Goal: Transaction & Acquisition: Purchase product/service

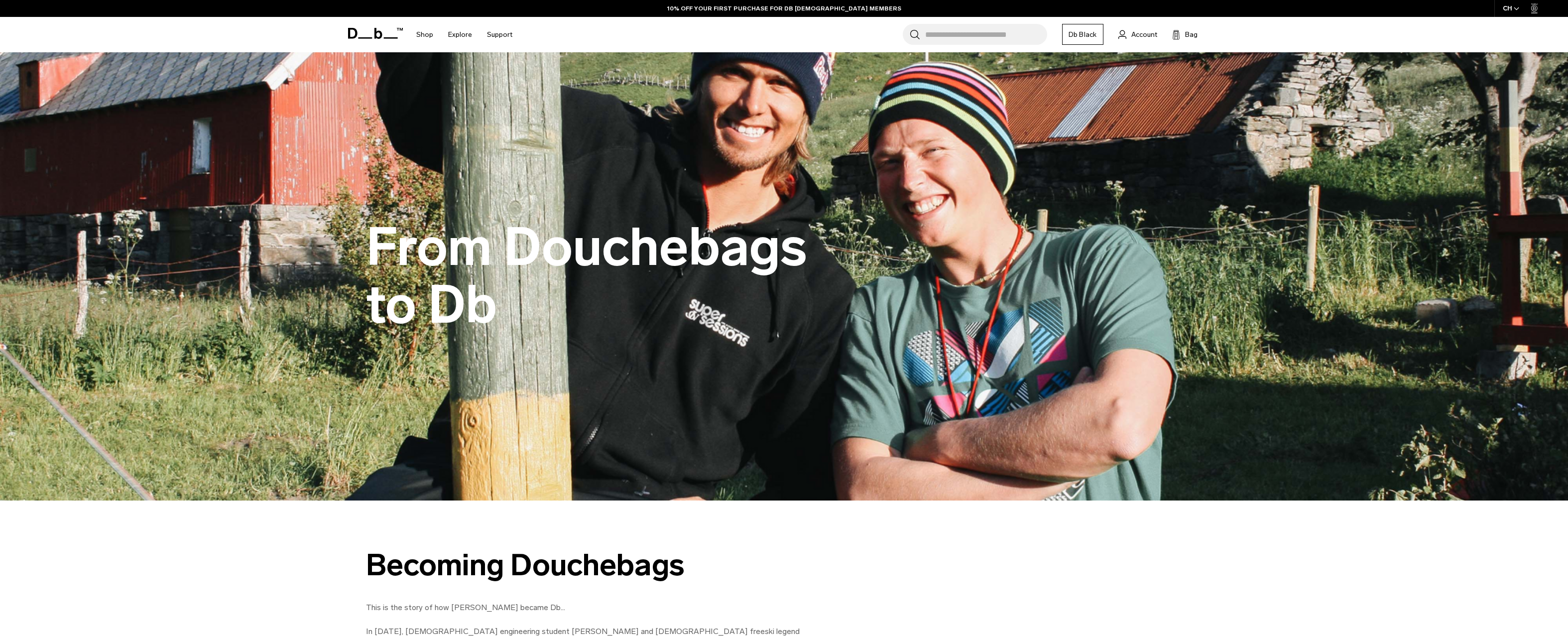
click at [383, 38] on icon at bounding box center [375, 34] width 55 height 11
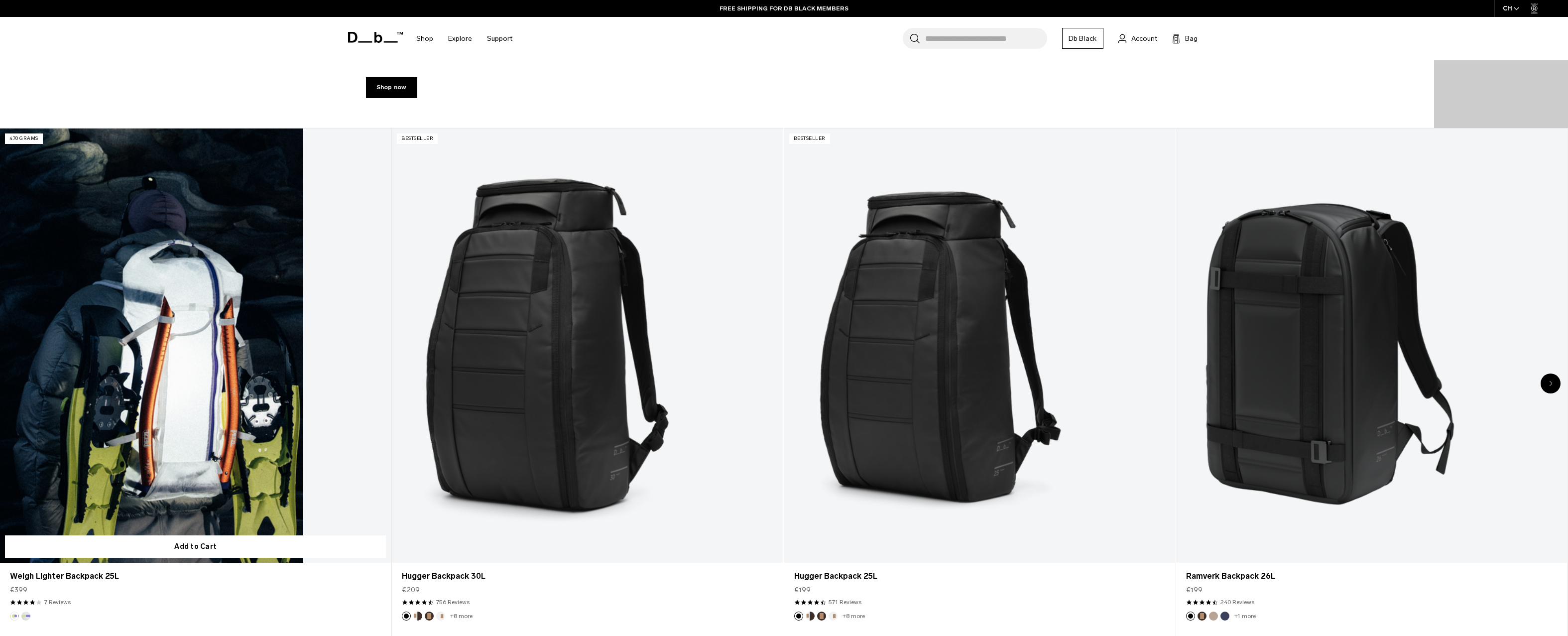
scroll to position [324, 0]
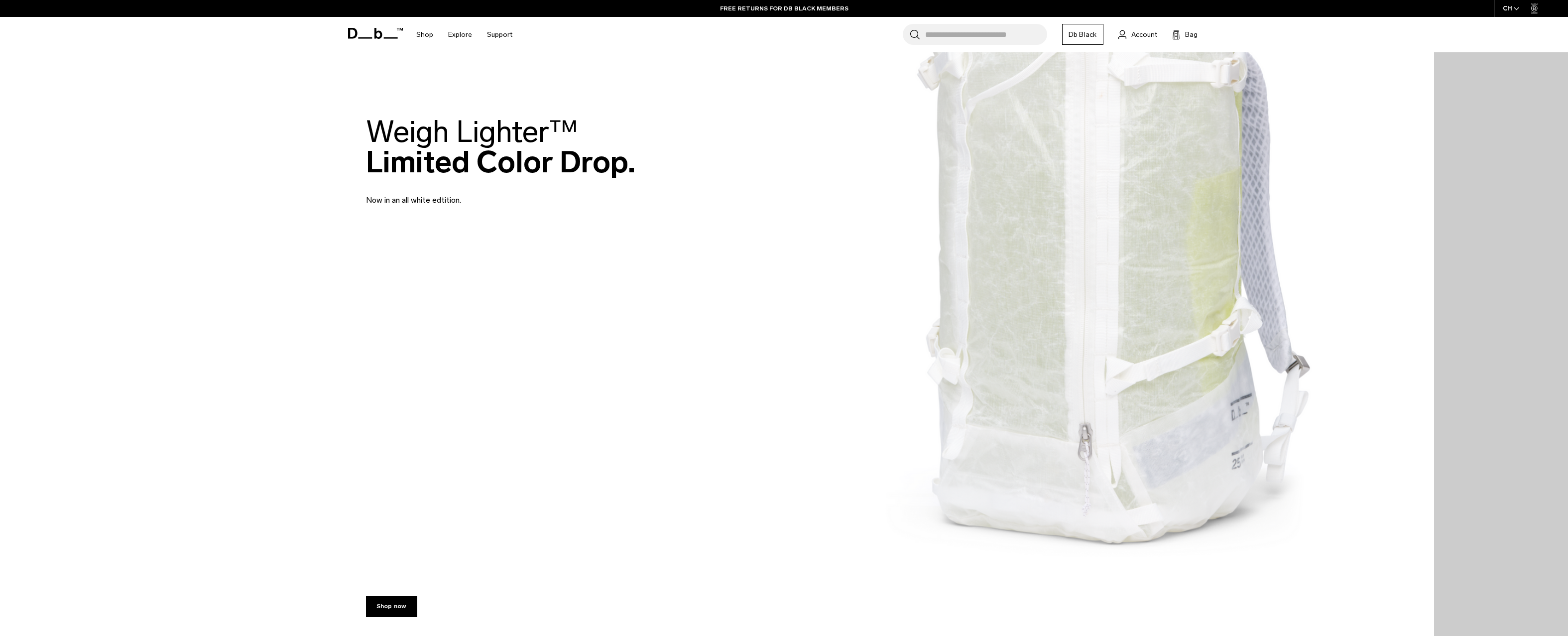
click at [966, 325] on img at bounding box center [717, 161] width 1434 height 971
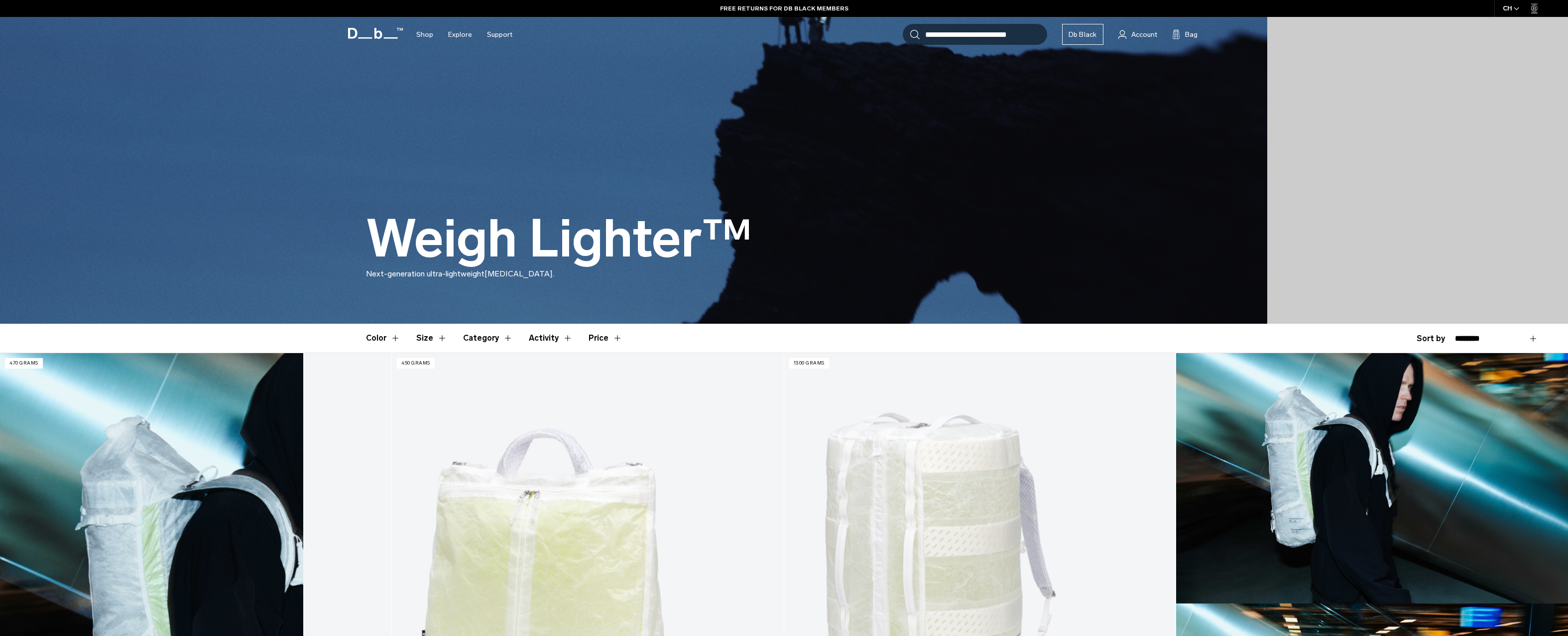
scroll to position [208, 0]
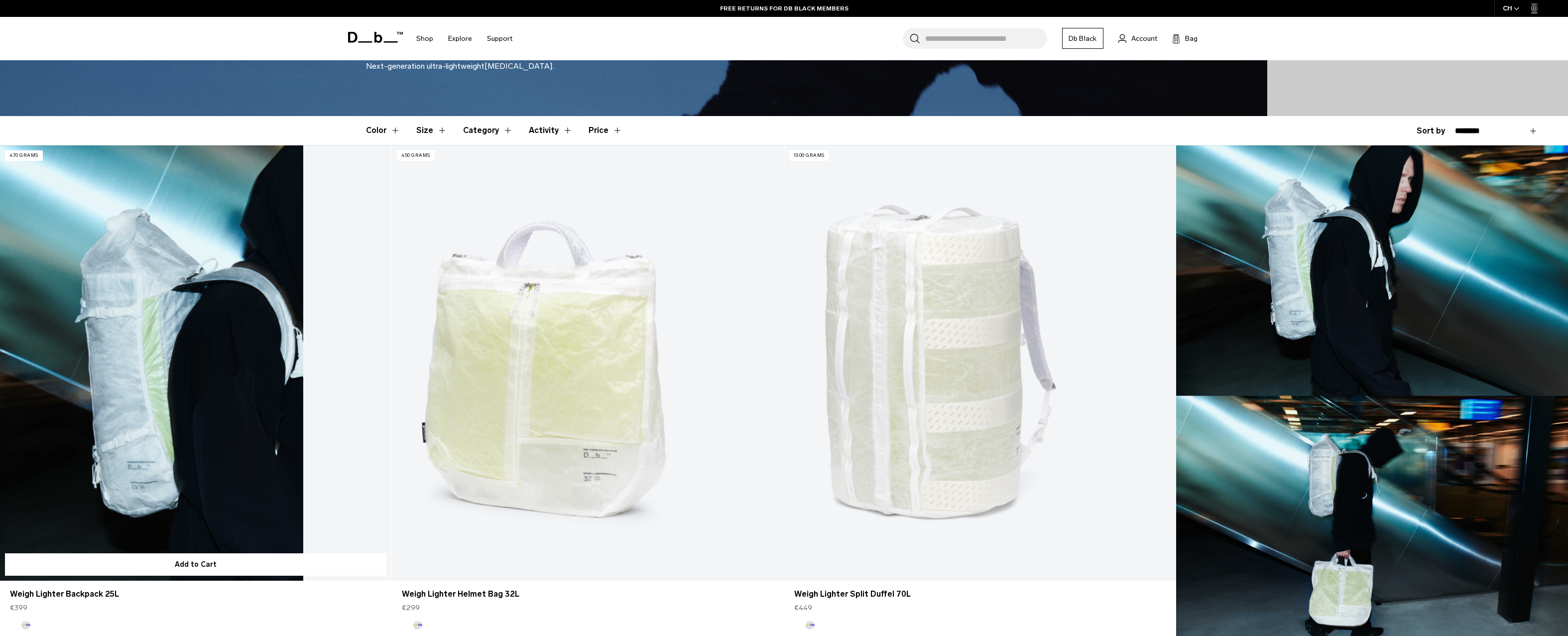
click at [158, 349] on link "Weigh Lighter Backpack 25L" at bounding box center [195, 363] width 391 height 435
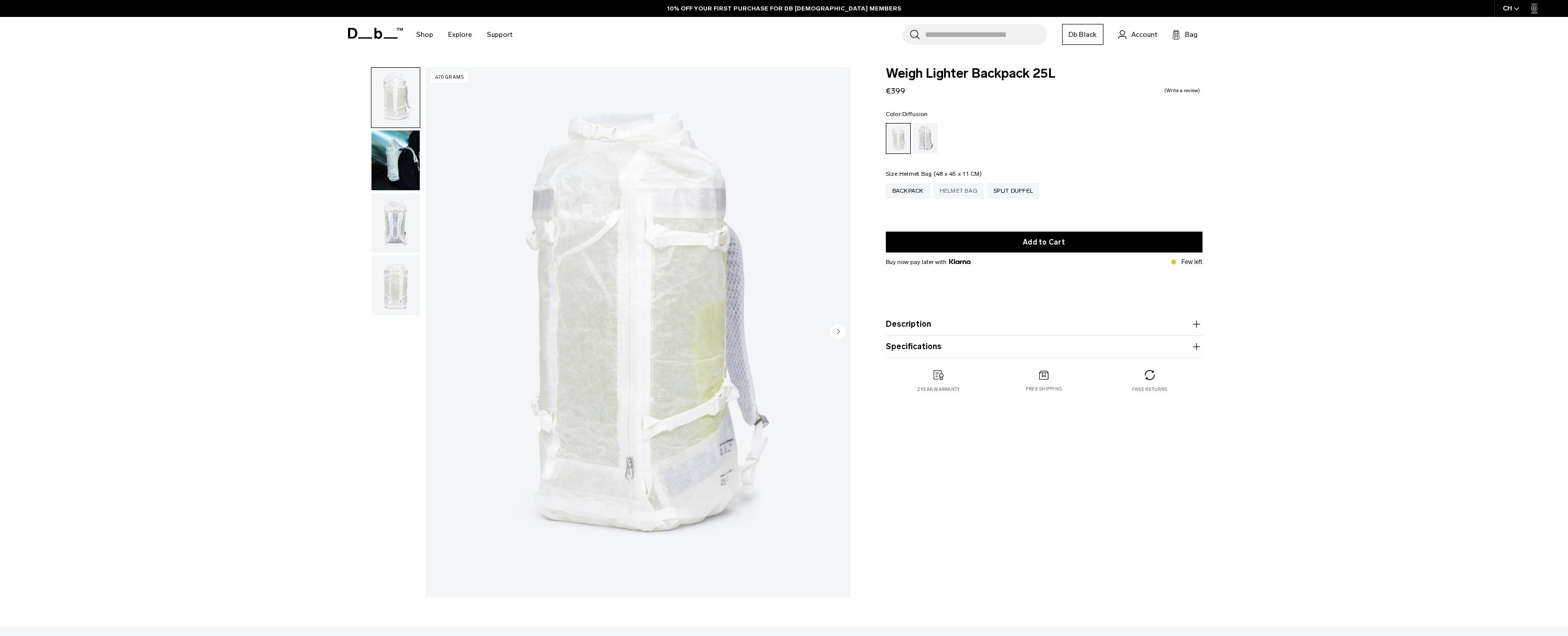
click at [960, 190] on div "Helmet Bag" at bounding box center [959, 191] width 51 height 16
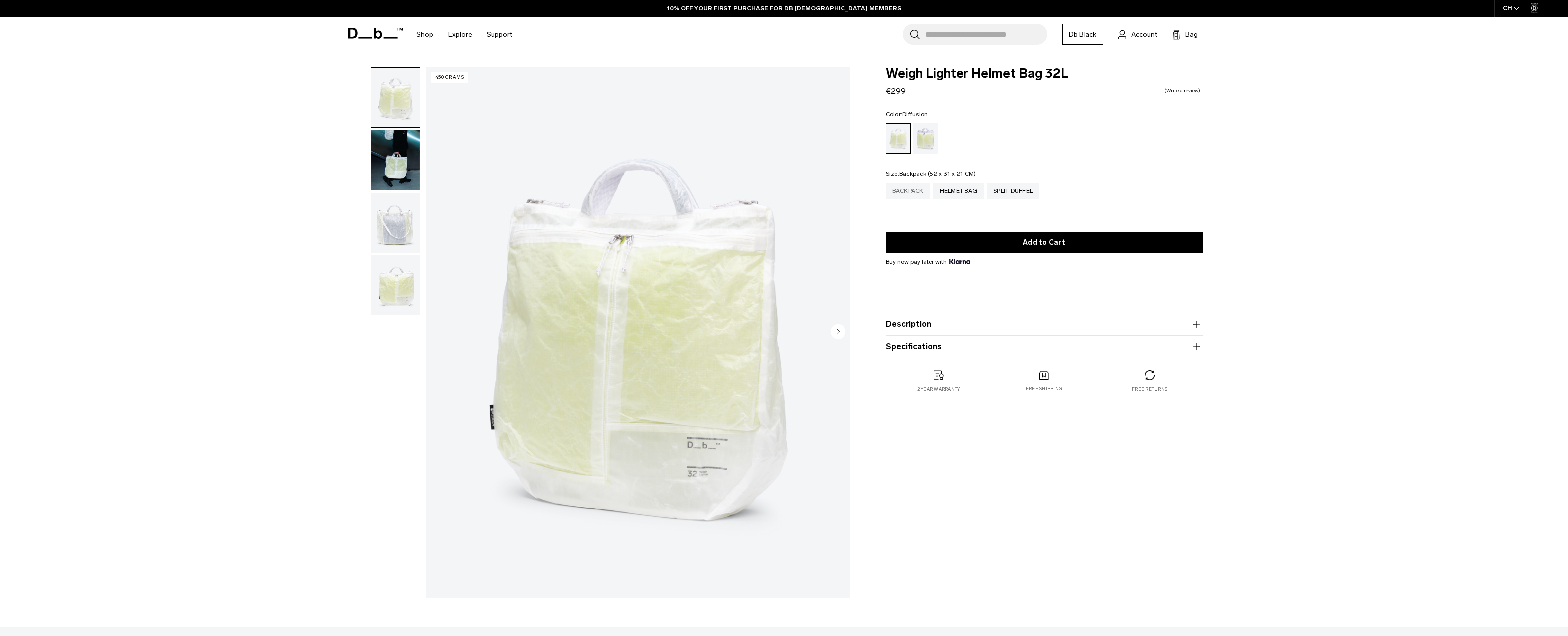
click at [917, 190] on div "Backpack" at bounding box center [908, 191] width 44 height 16
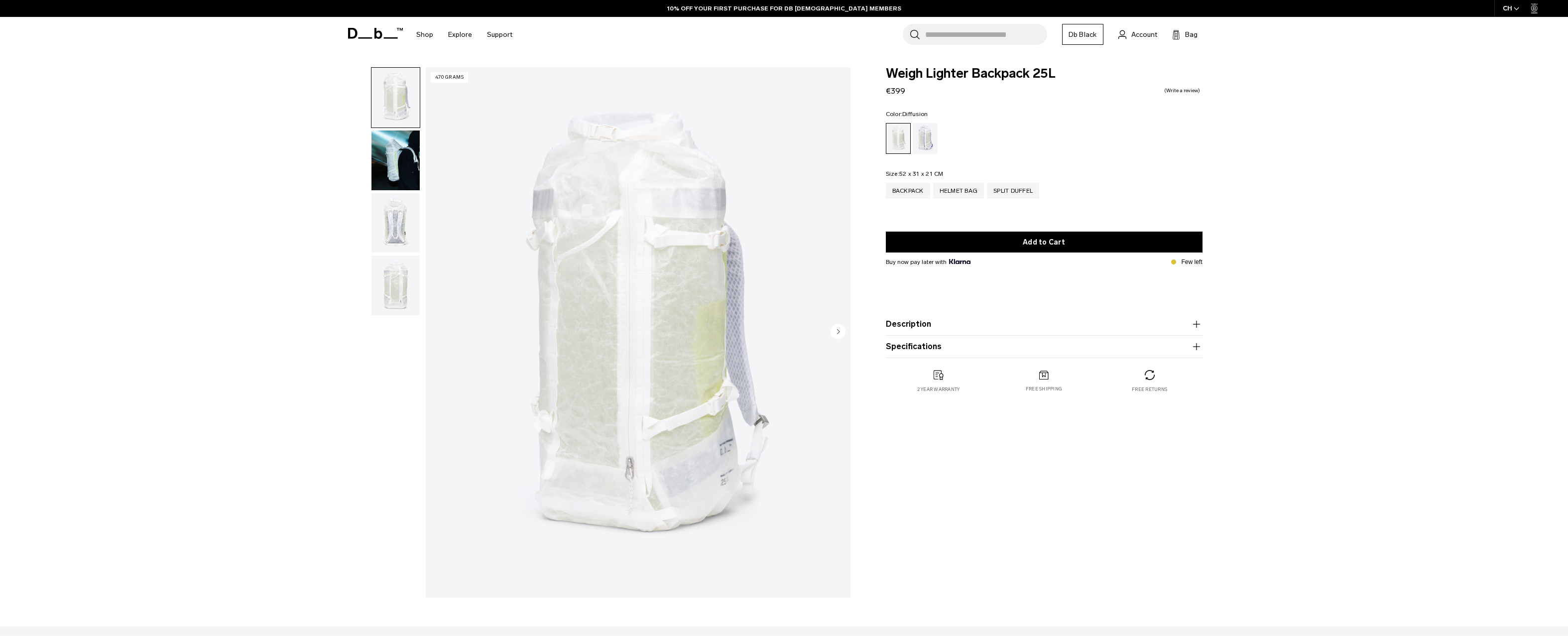
click at [413, 163] on img "button" at bounding box center [395, 160] width 48 height 59
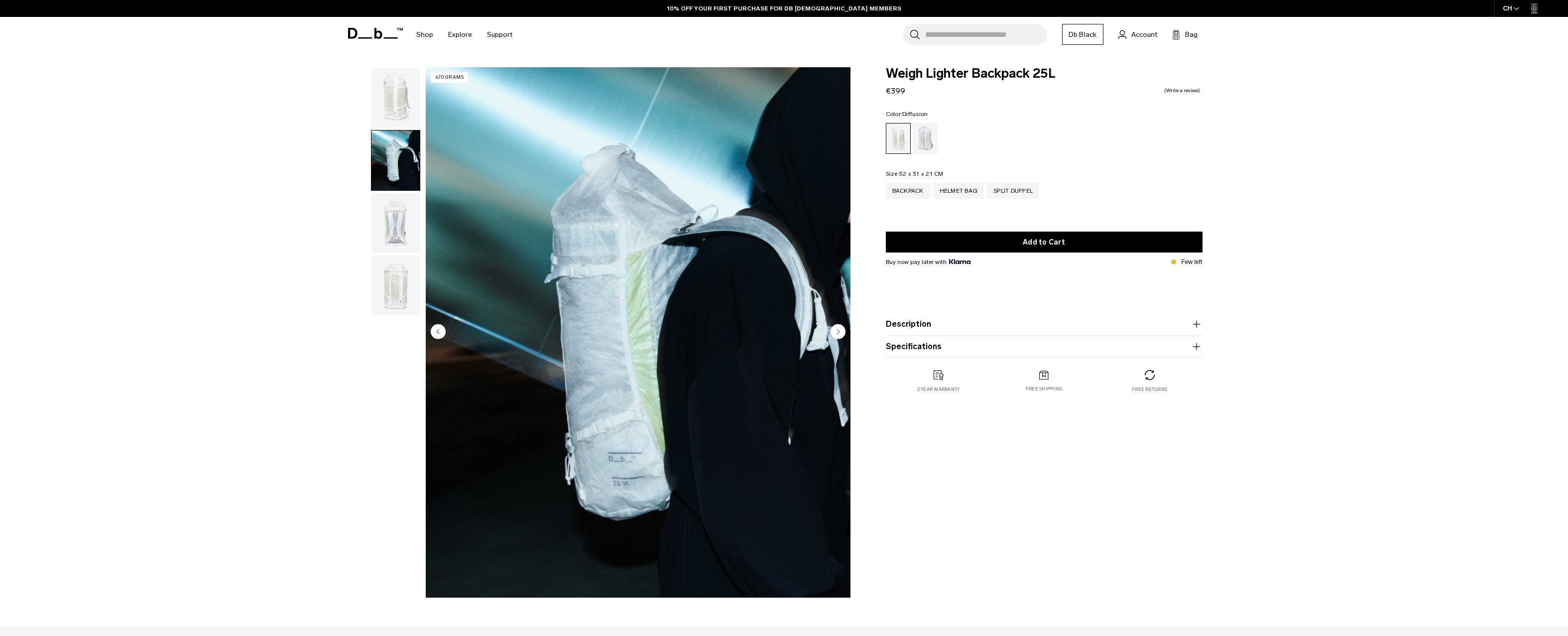
click at [395, 214] on img "button" at bounding box center [395, 223] width 48 height 59
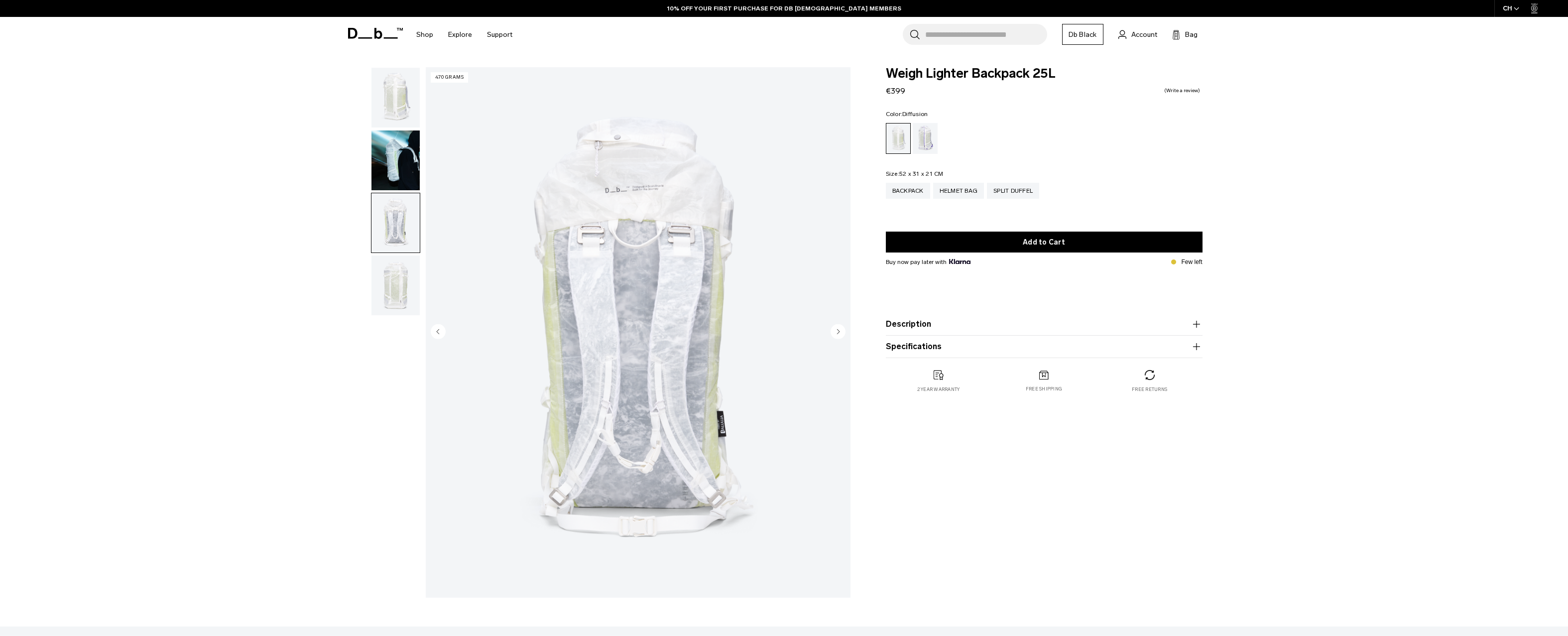
click at [387, 273] on img "button" at bounding box center [395, 285] width 48 height 59
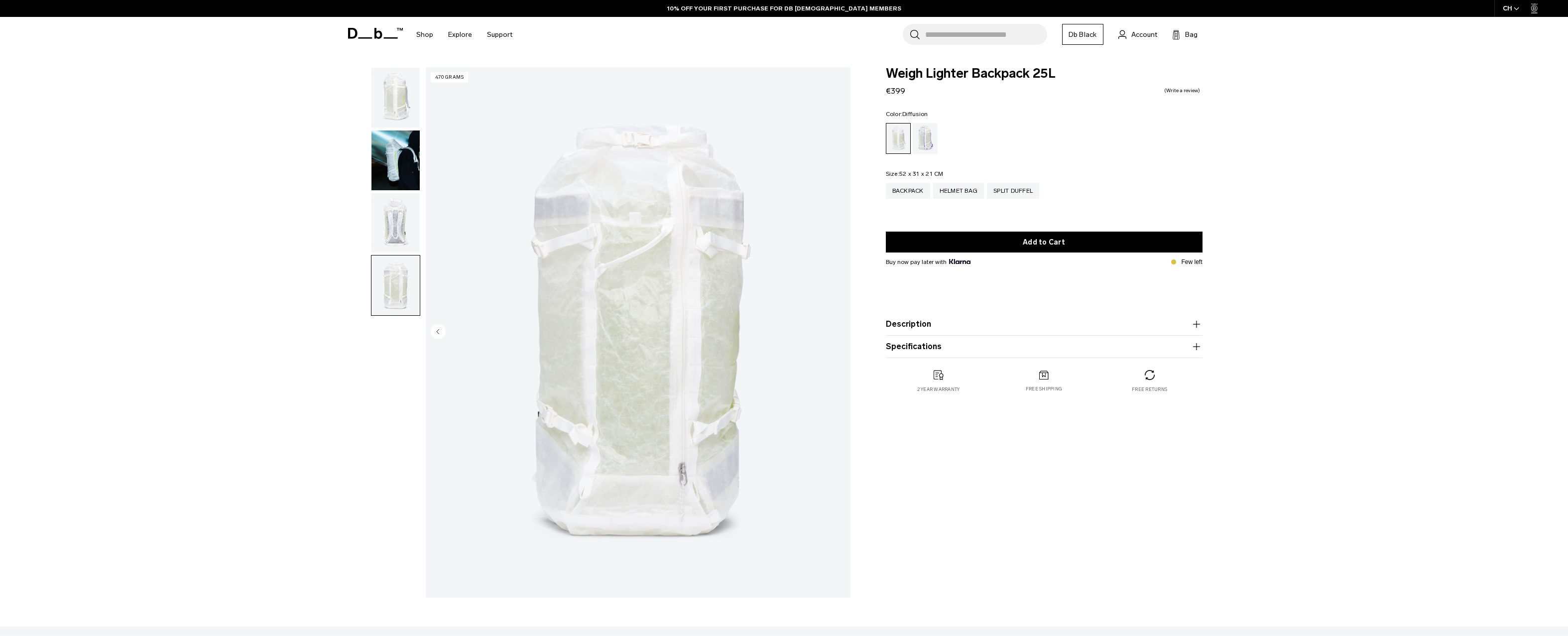
click at [398, 95] on img "button" at bounding box center [395, 97] width 48 height 59
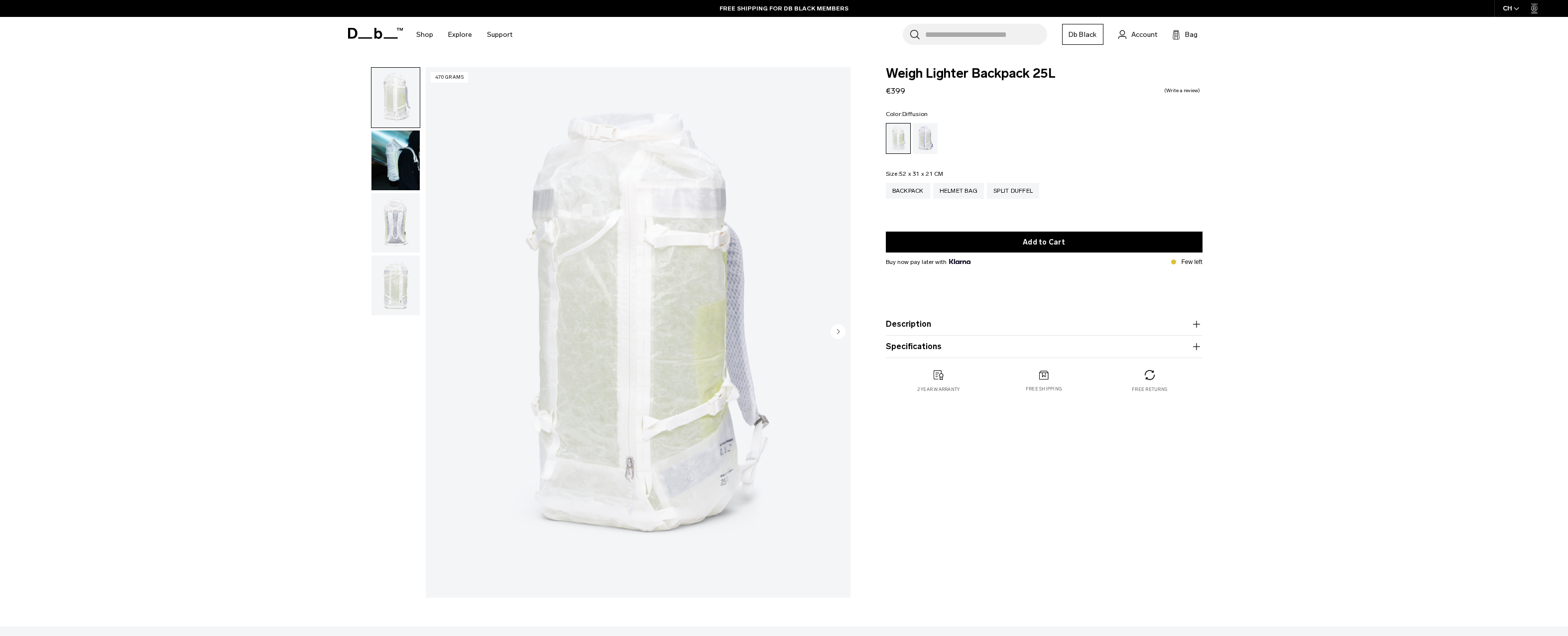
click at [389, 153] on img "button" at bounding box center [395, 160] width 48 height 59
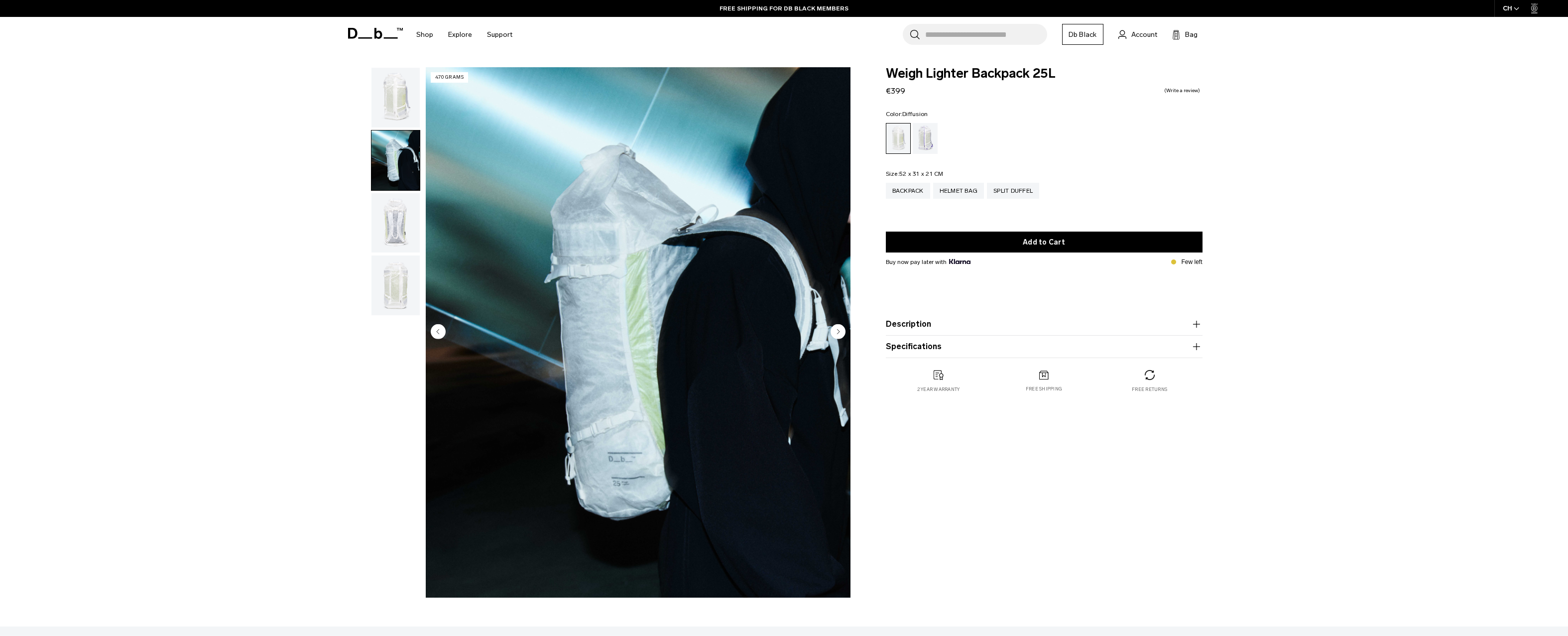
click at [918, 322] on button "Description" at bounding box center [1044, 324] width 316 height 12
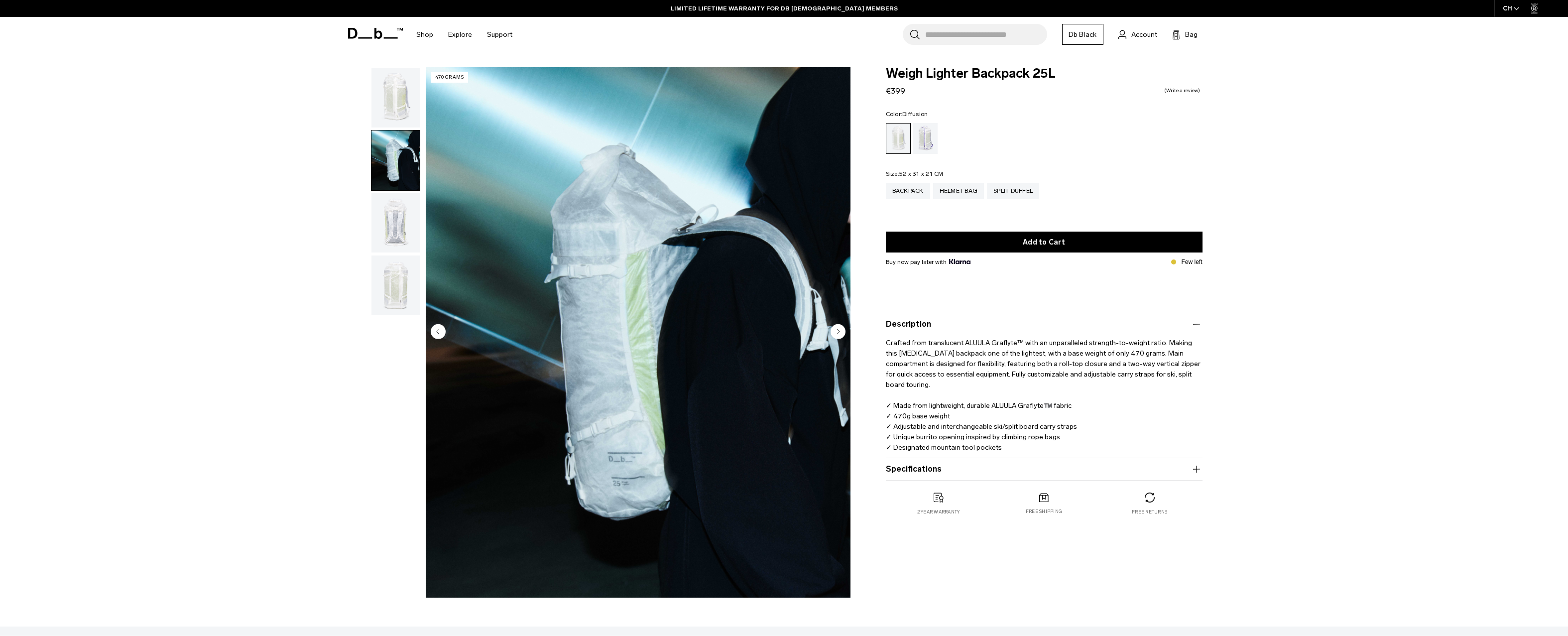
click at [921, 471] on button "Specifications" at bounding box center [1044, 469] width 316 height 12
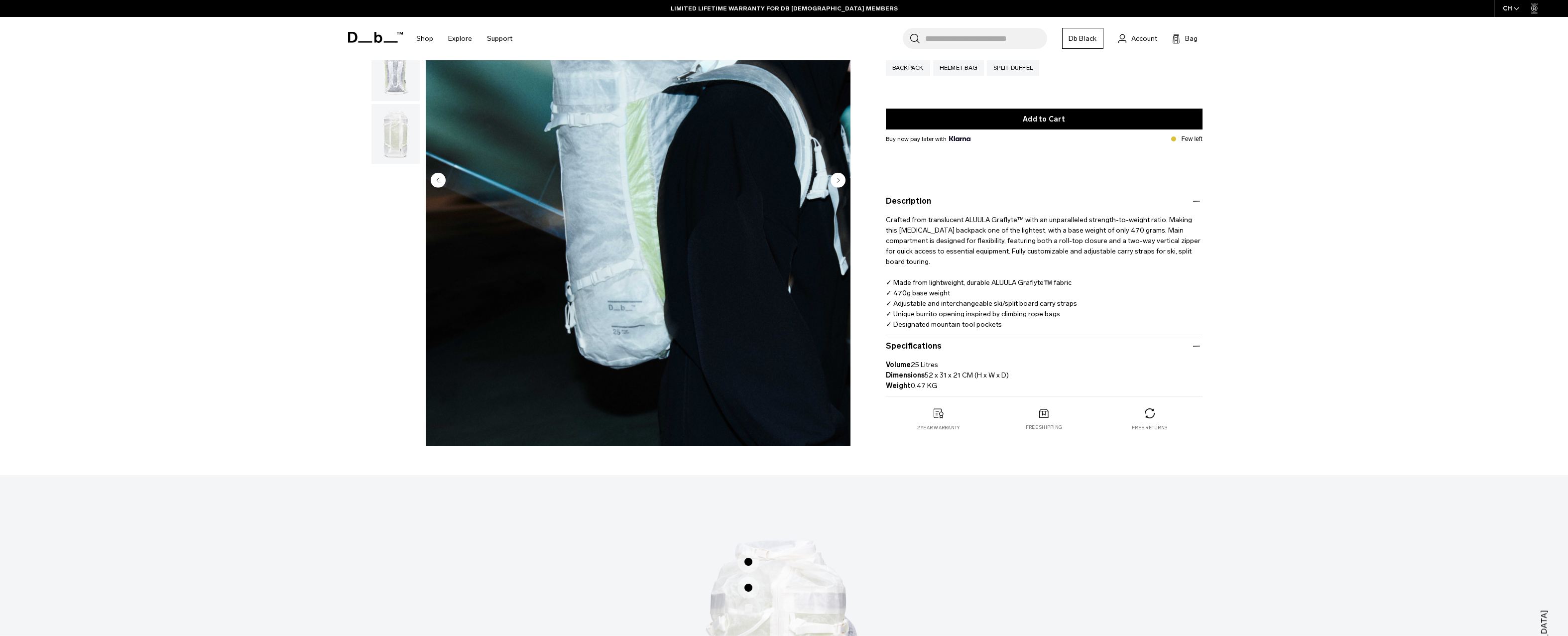
scroll to position [461, 0]
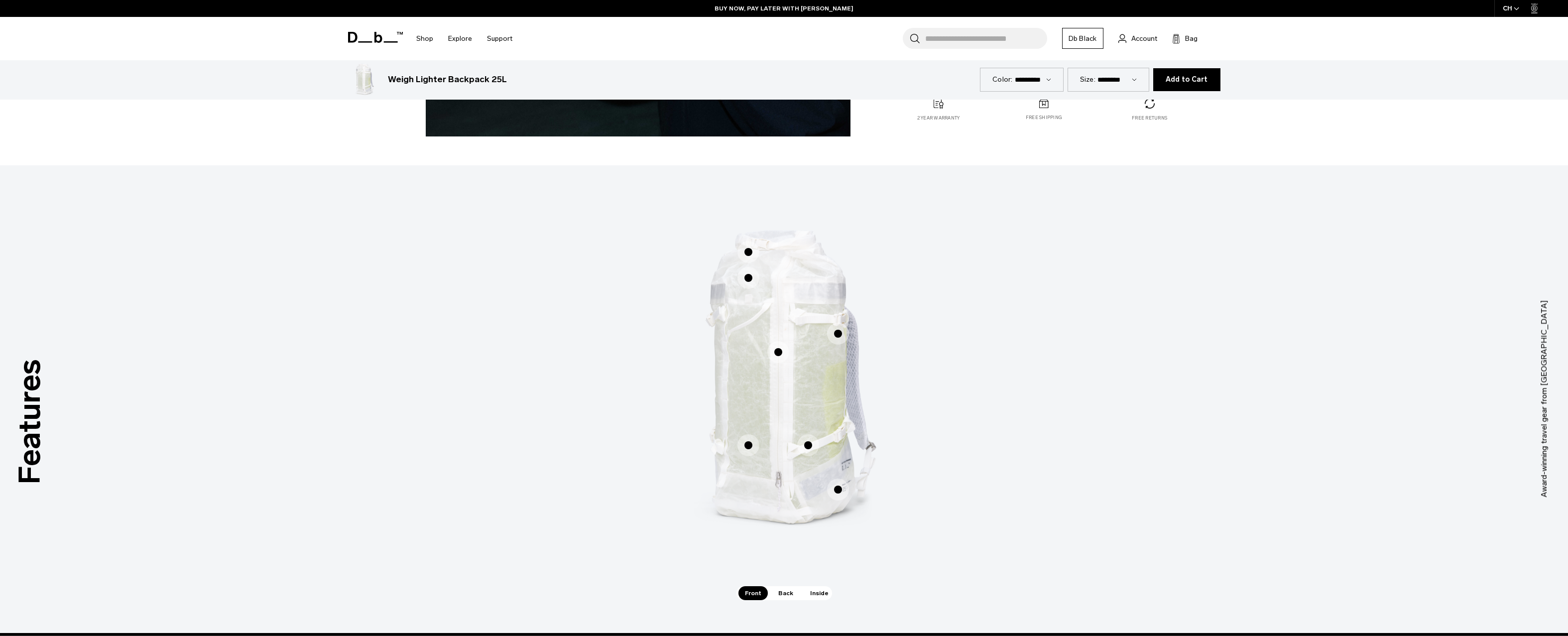
click at [838, 338] on span "1 / 3" at bounding box center [838, 333] width 22 height 22
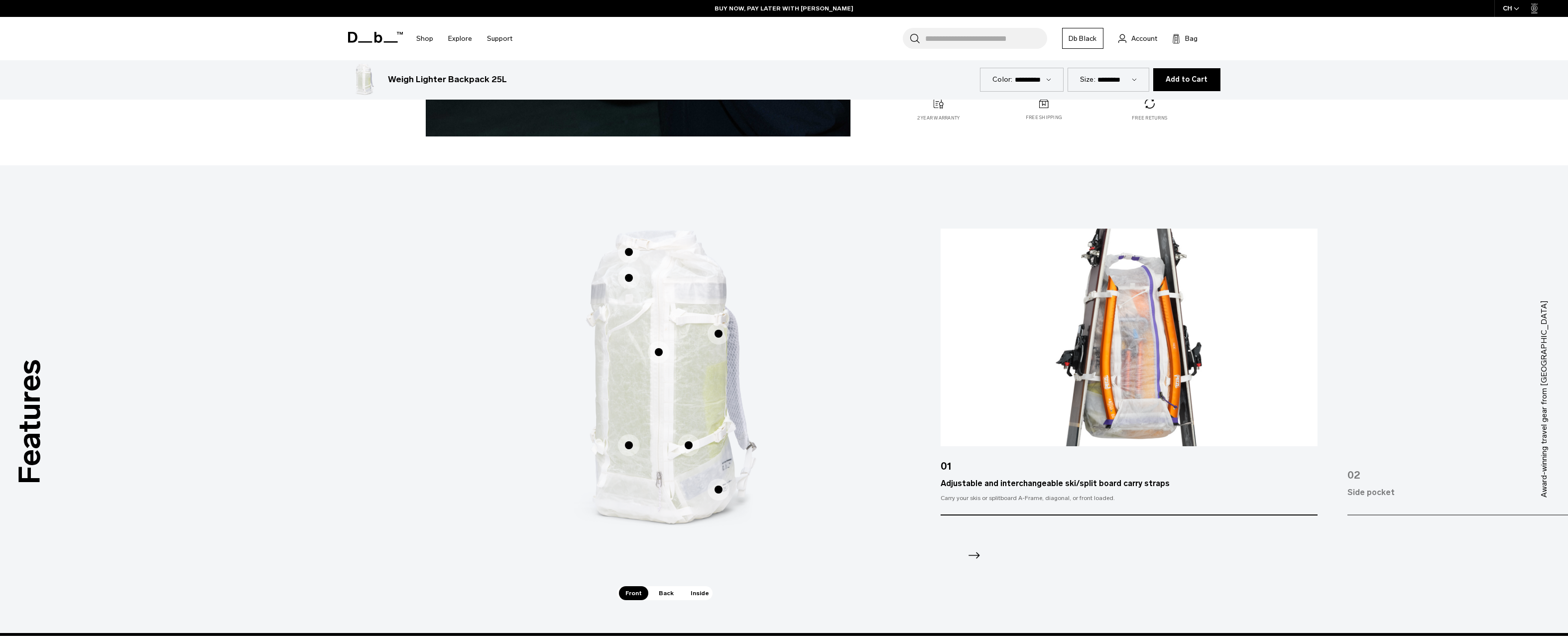
click at [657, 348] on span "1 / 3" at bounding box center [659, 352] width 22 height 22
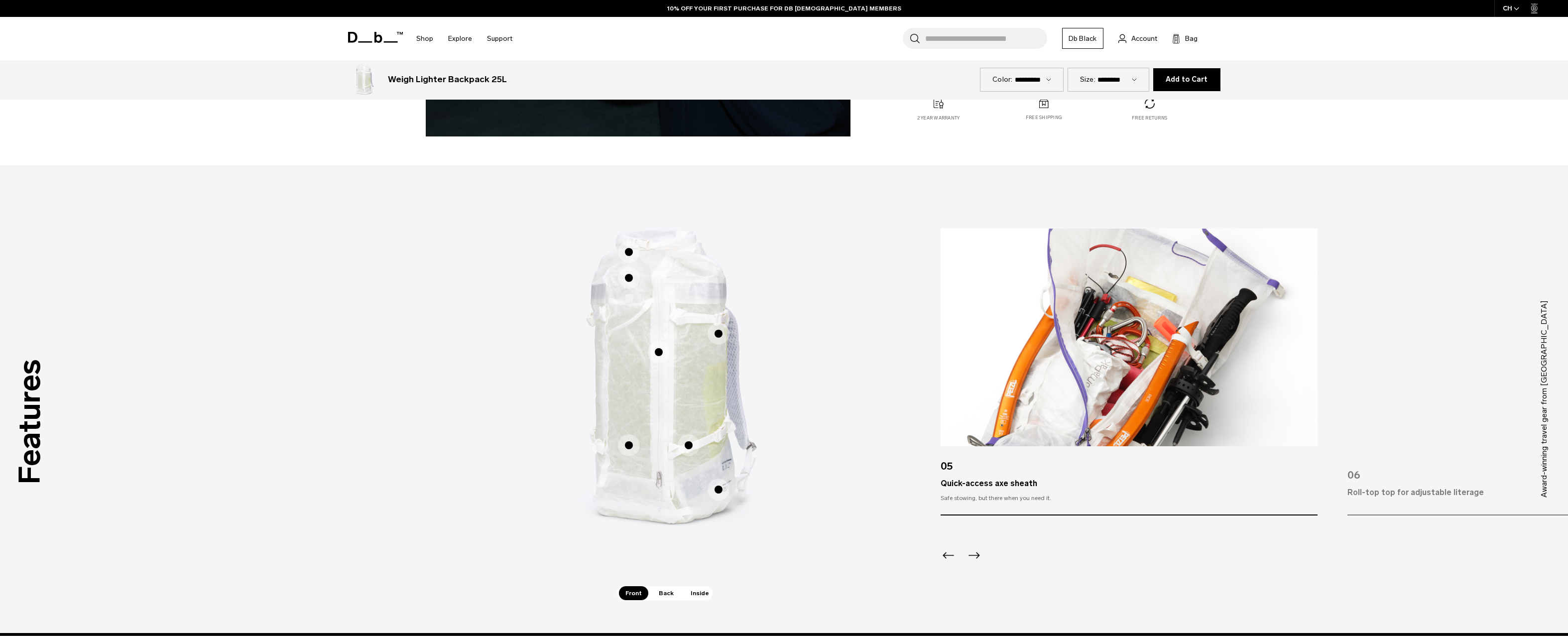
click at [629, 275] on span "1 / 3" at bounding box center [628, 277] width 22 height 22
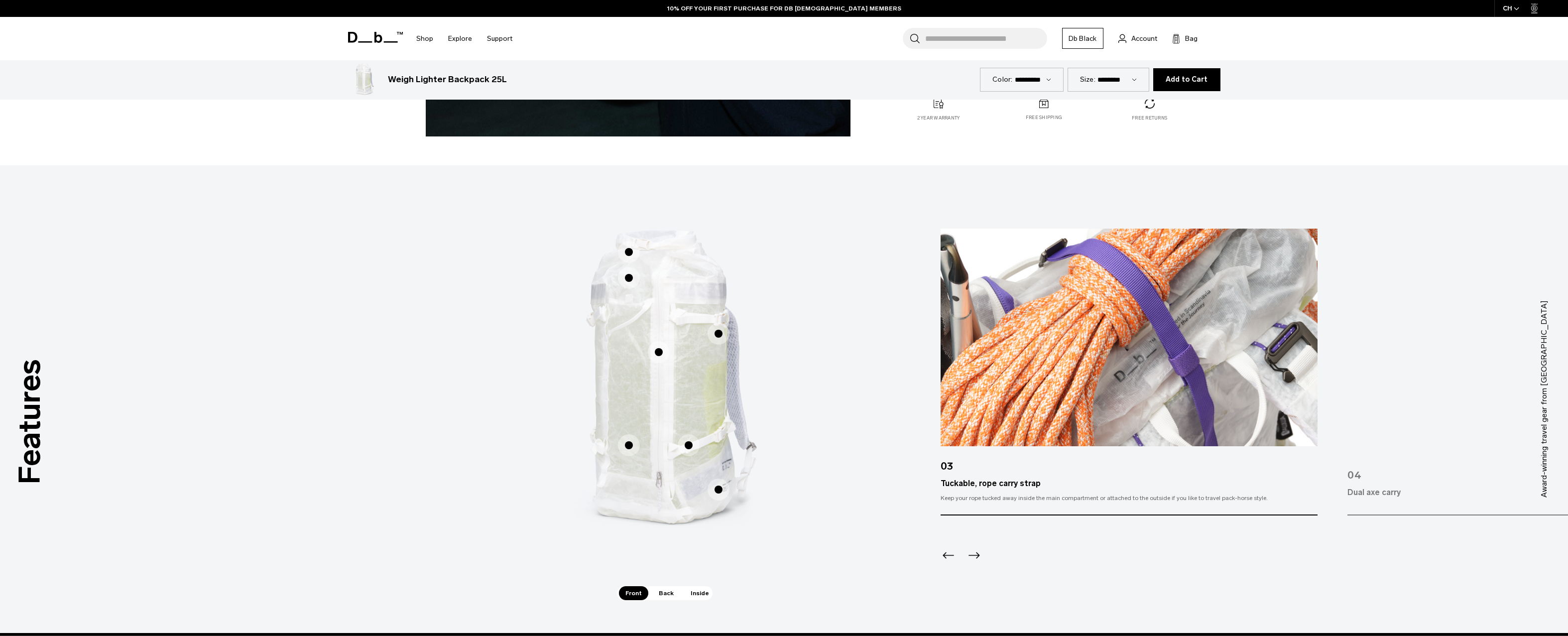
click at [630, 251] on span "1 / 3" at bounding box center [628, 251] width 22 height 22
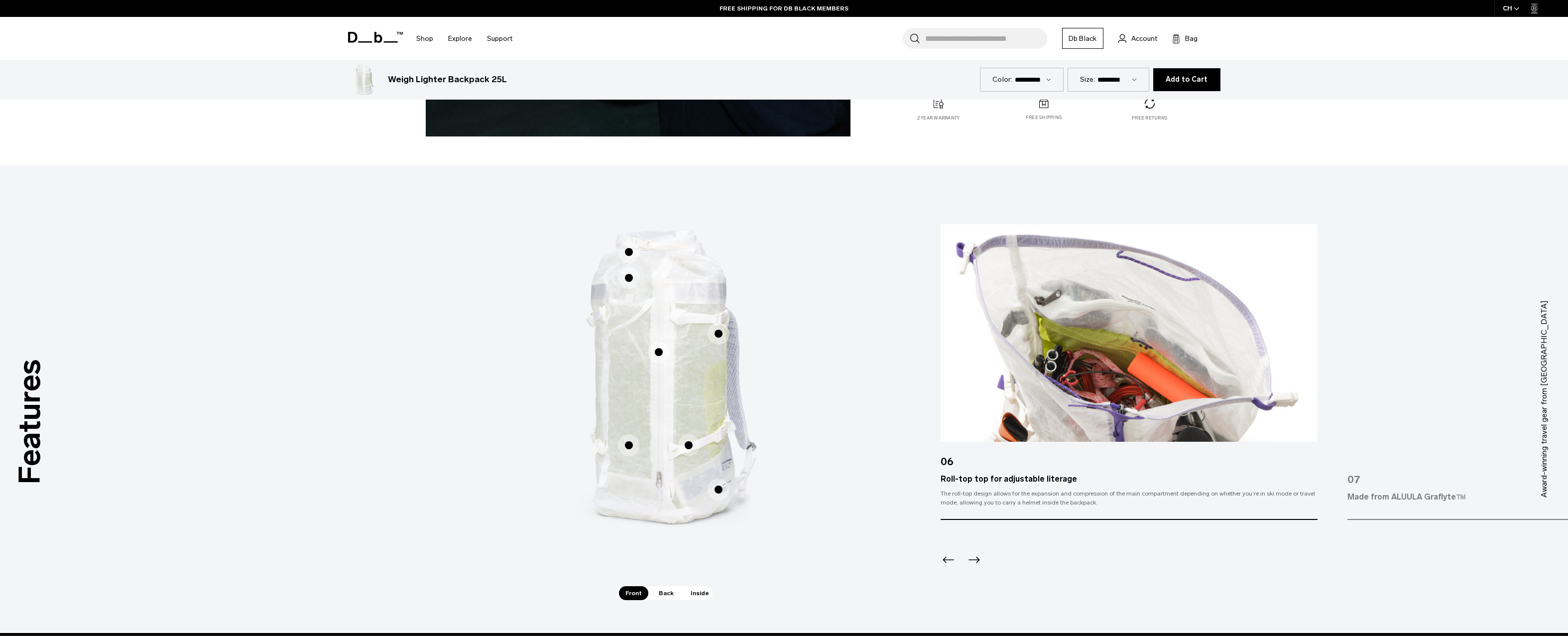
click at [626, 449] on span "1 / 3" at bounding box center [628, 445] width 22 height 22
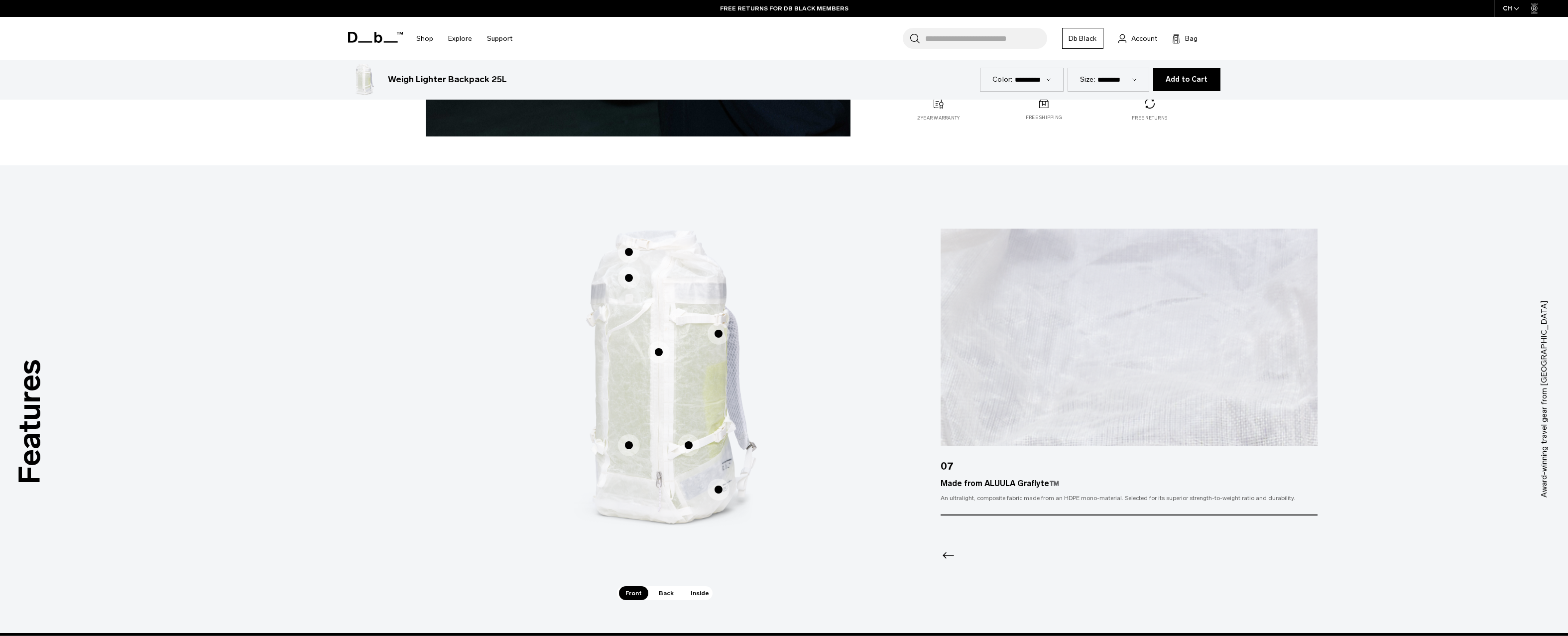
click at [721, 486] on span "1 / 3" at bounding box center [718, 489] width 22 height 22
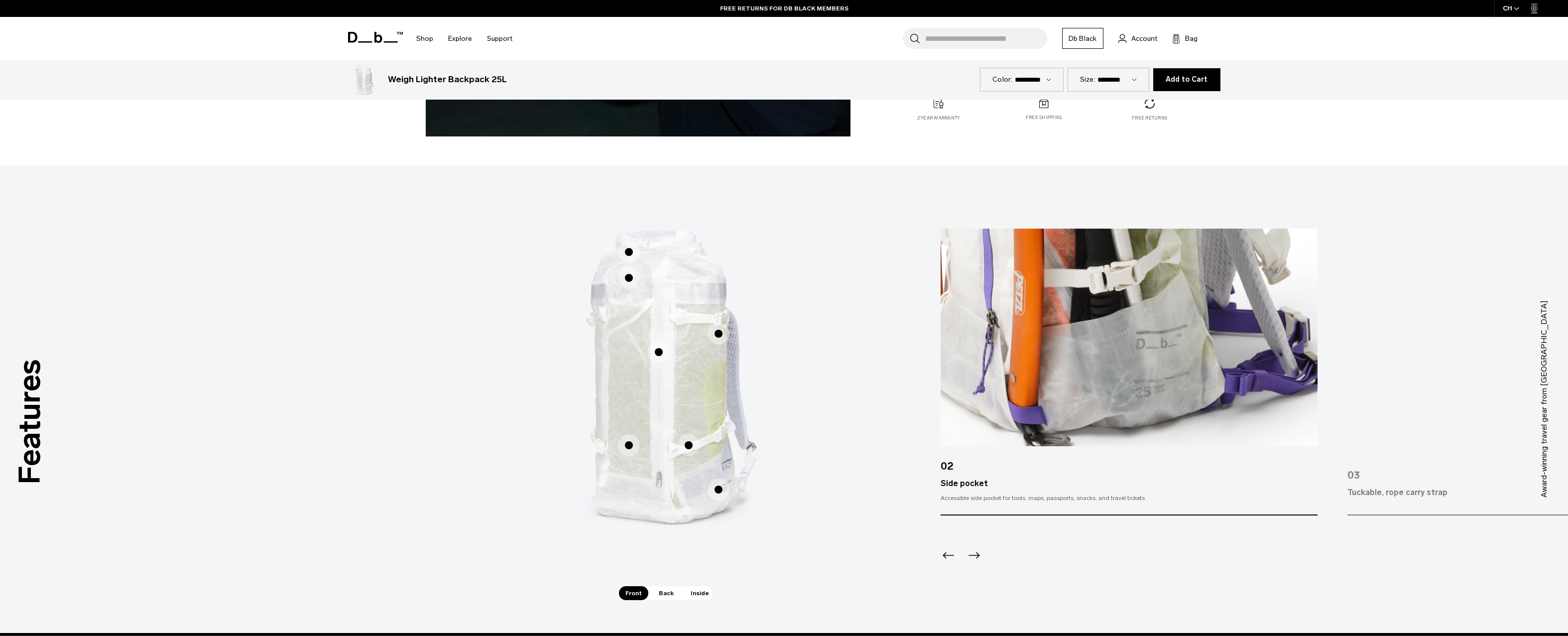
click at [686, 445] on span "1 / 3" at bounding box center [688, 445] width 22 height 22
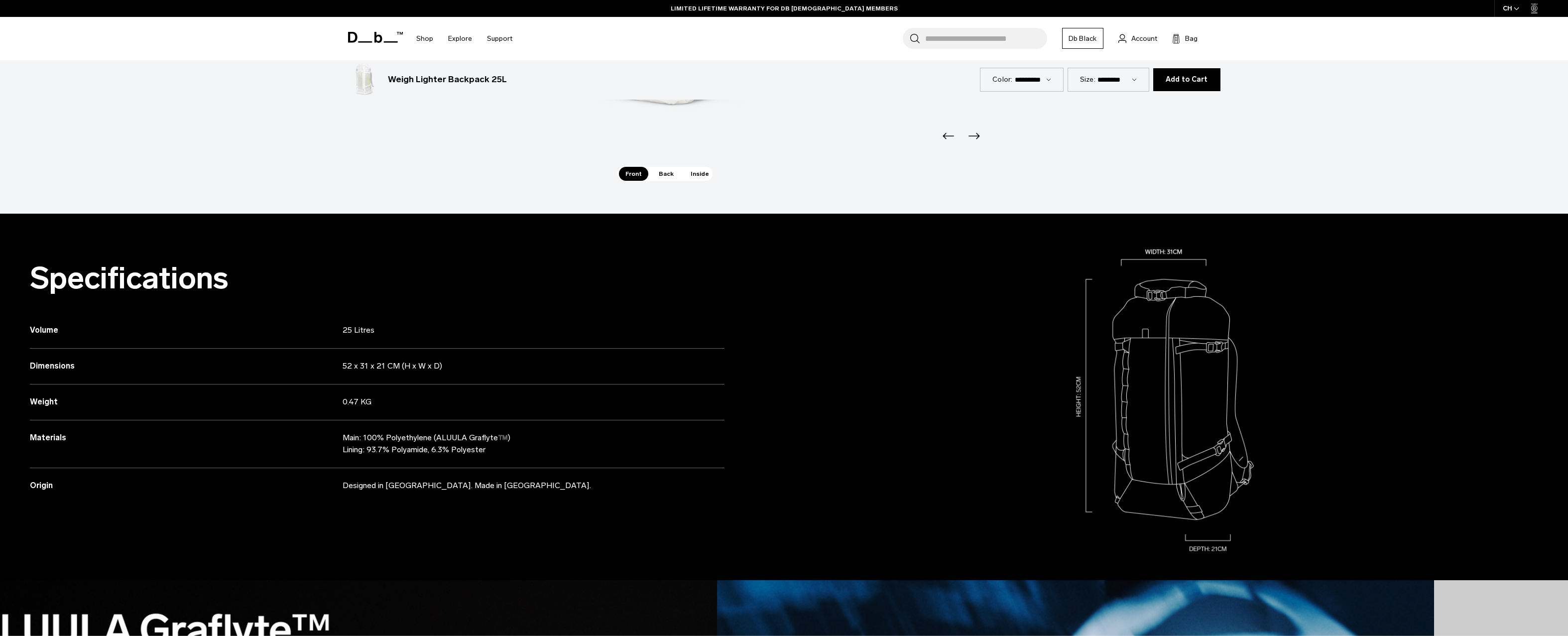
scroll to position [786, 0]
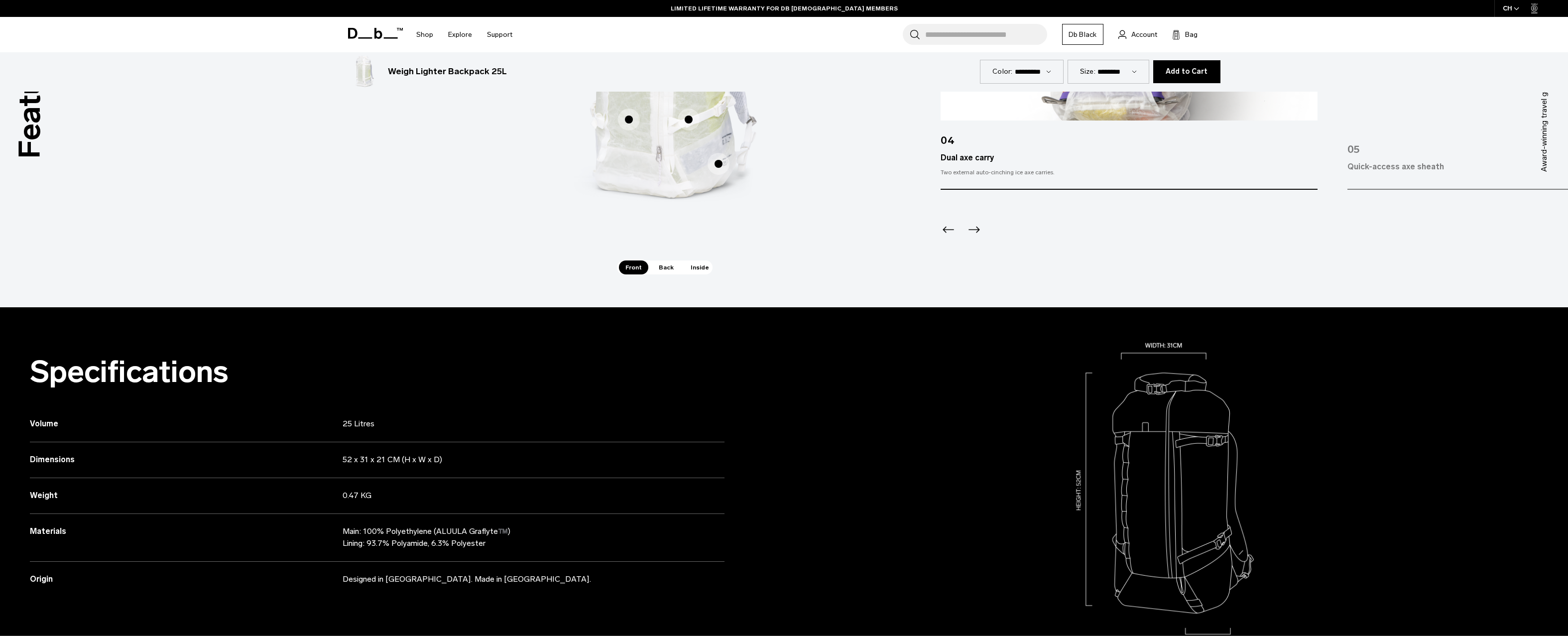
click at [657, 267] on span "Back" at bounding box center [666, 267] width 28 height 14
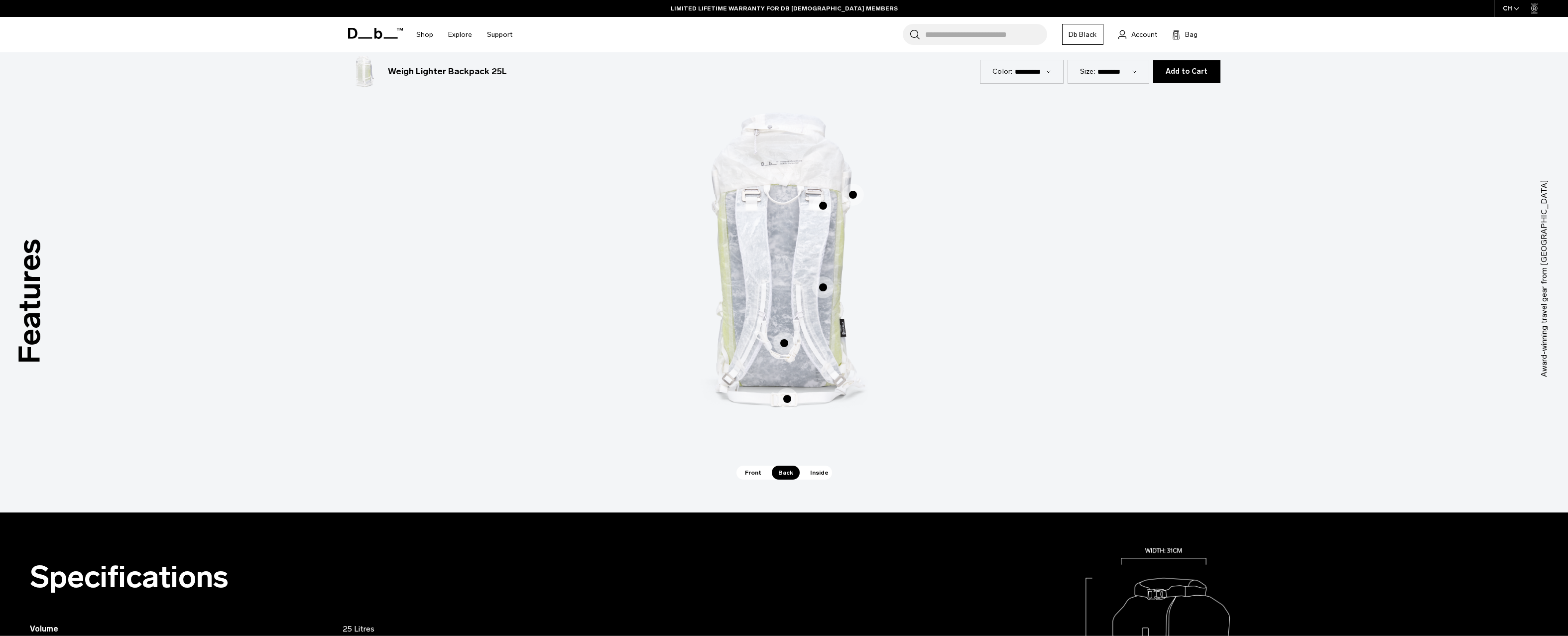
scroll to position [471, 0]
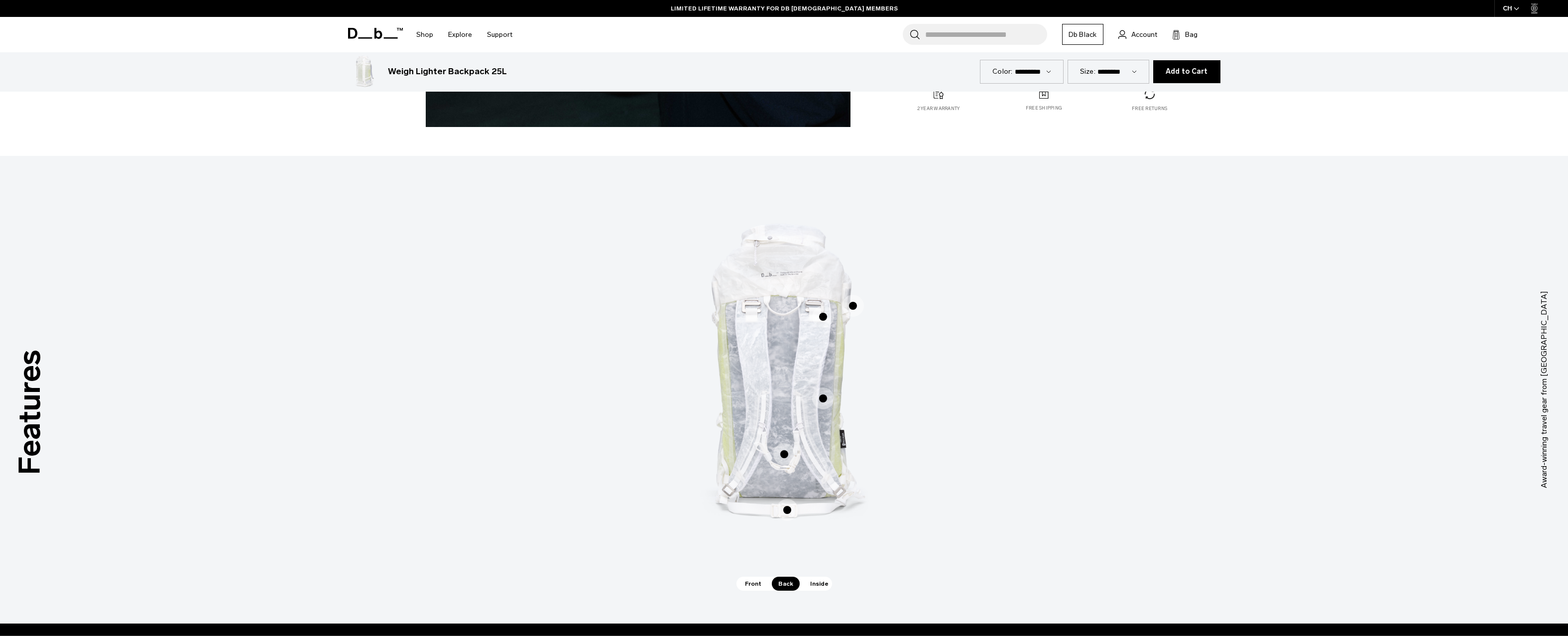
click at [782, 453] on span "2 / 3" at bounding box center [784, 454] width 22 height 22
click at [784, 450] on span "2 / 3" at bounding box center [784, 454] width 22 height 22
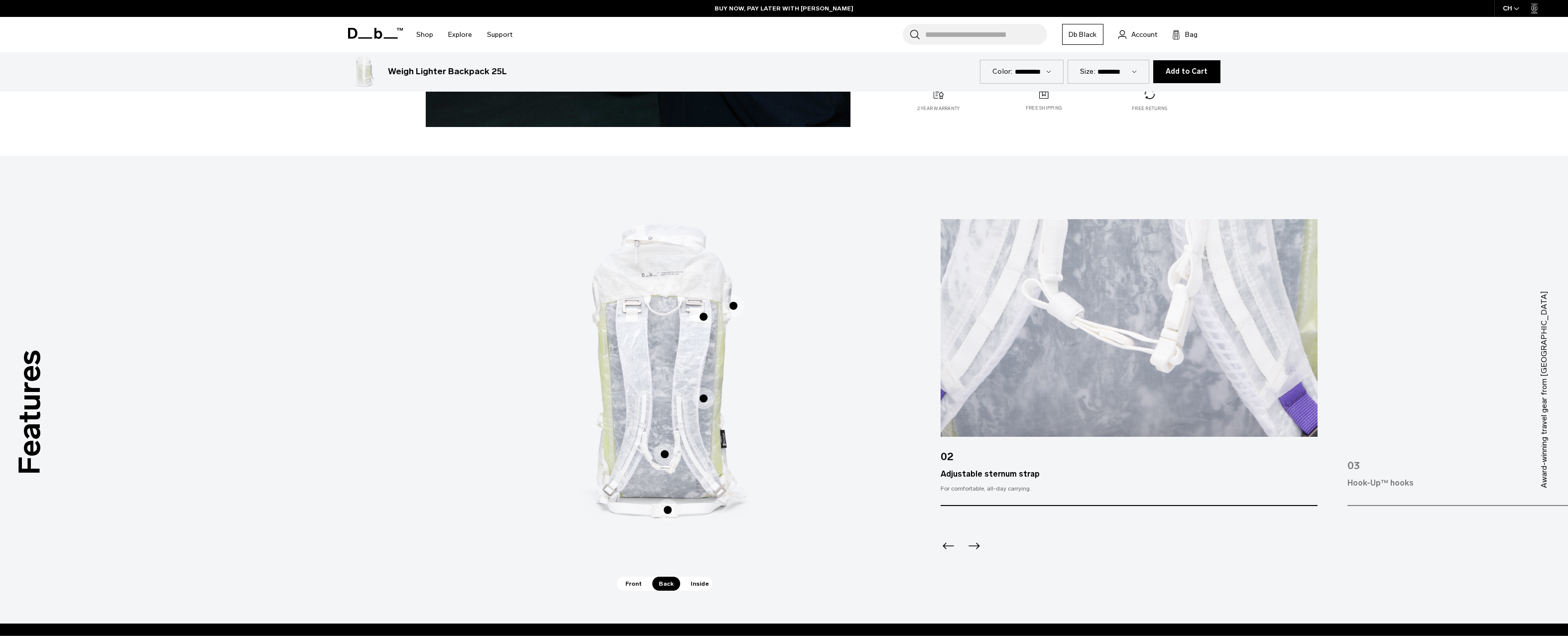
click at [665, 512] on span "2 / 3" at bounding box center [668, 509] width 22 height 22
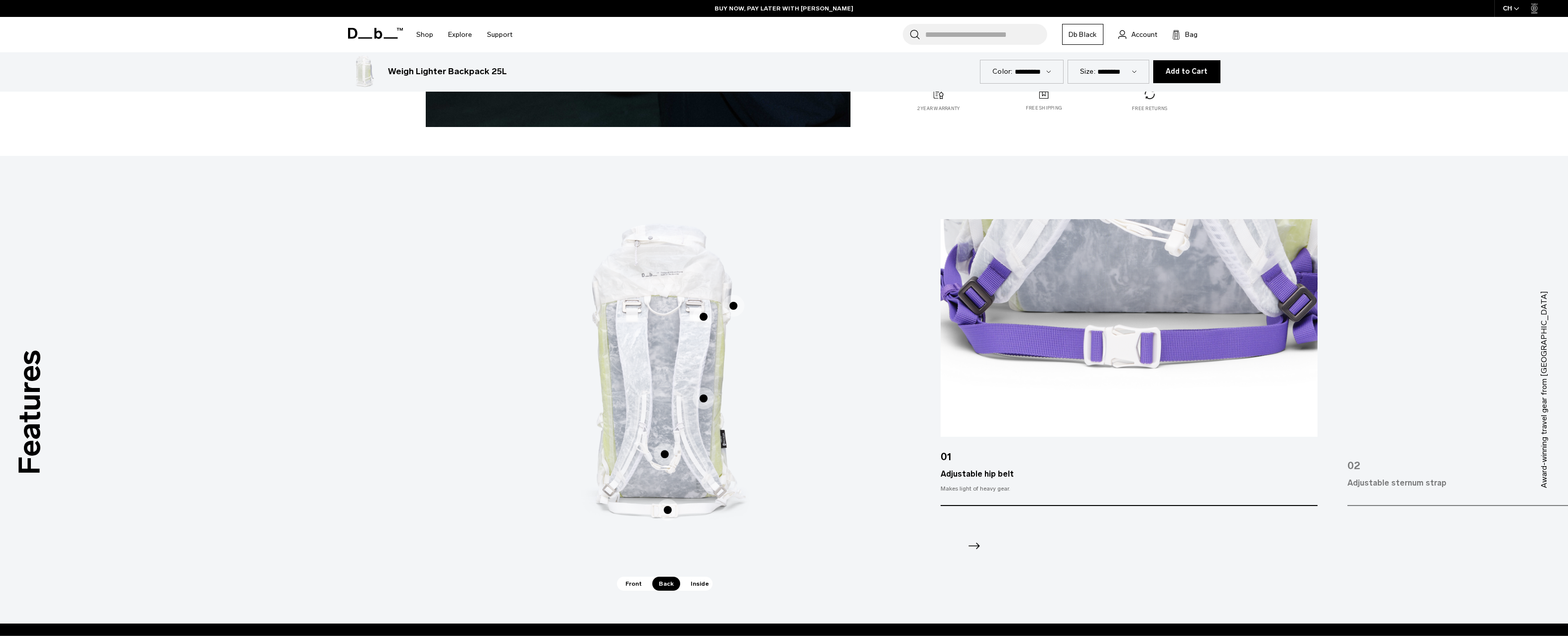
click at [697, 400] on span "2 / 3" at bounding box center [703, 398] width 22 height 22
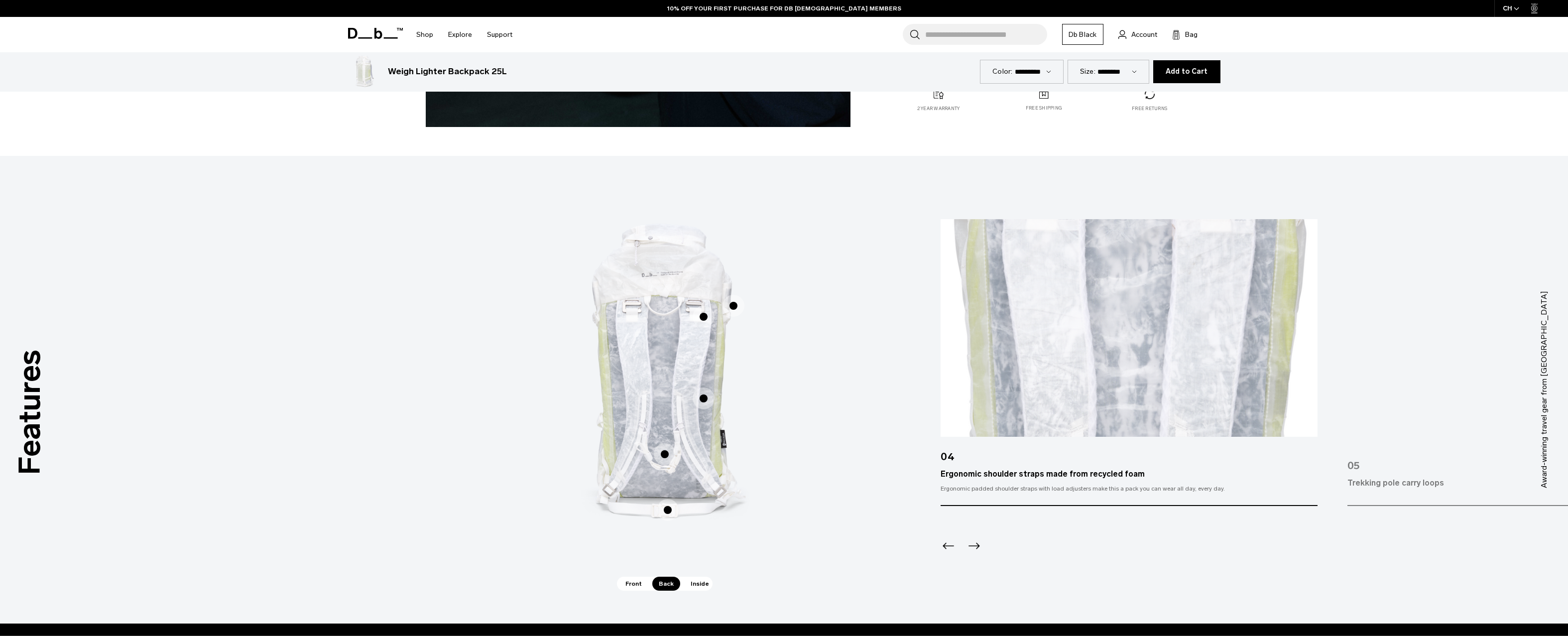
click at [699, 316] on span "2 / 3" at bounding box center [703, 316] width 22 height 22
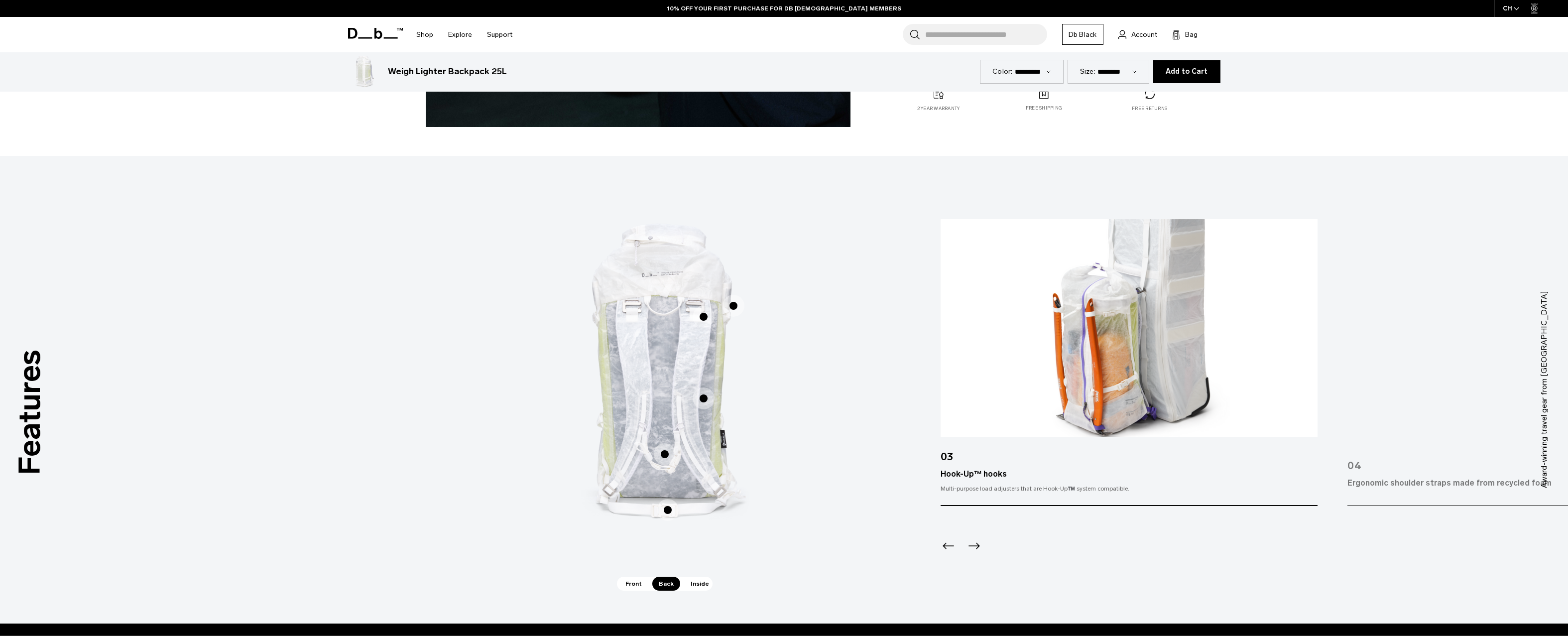
click at [733, 304] on span "2 / 3" at bounding box center [733, 305] width 22 height 22
click at [733, 304] on span "2 / 3" at bounding box center [733, 305] width 22 height 22
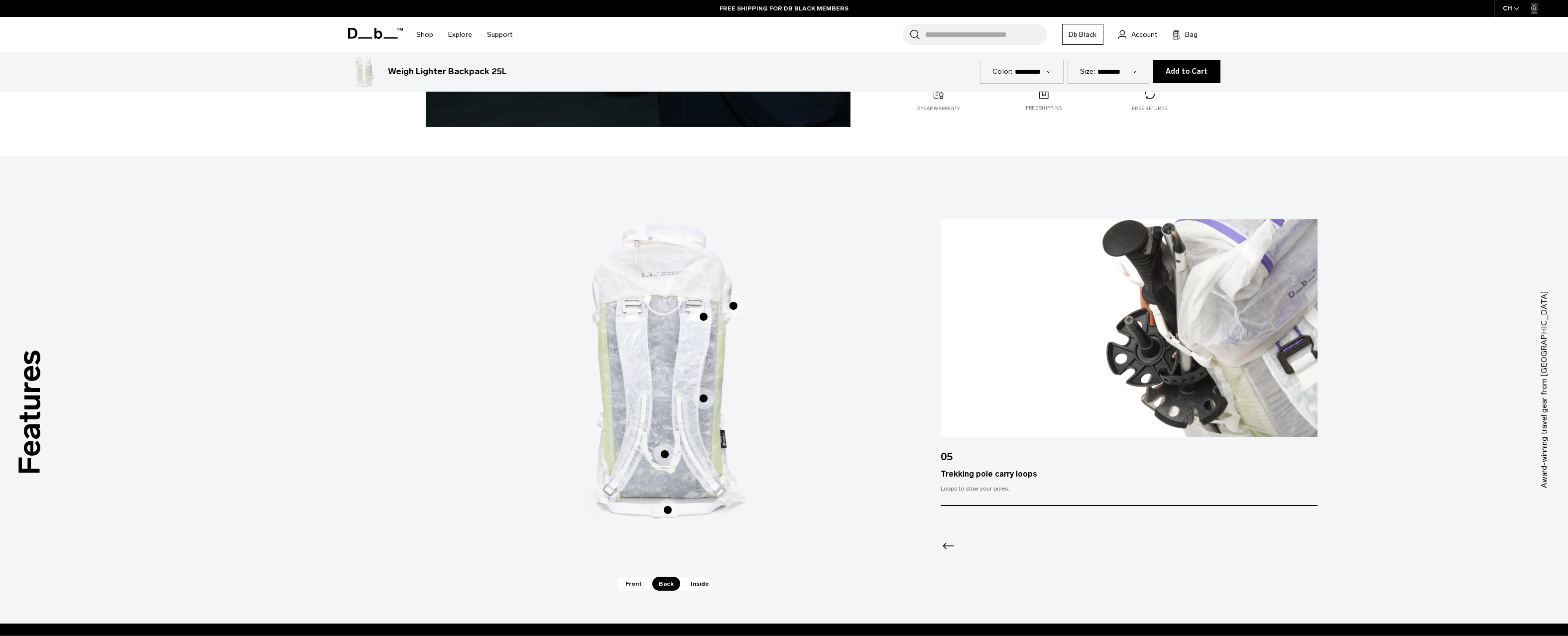
click at [705, 585] on span "Inside" at bounding box center [700, 583] width 31 height 14
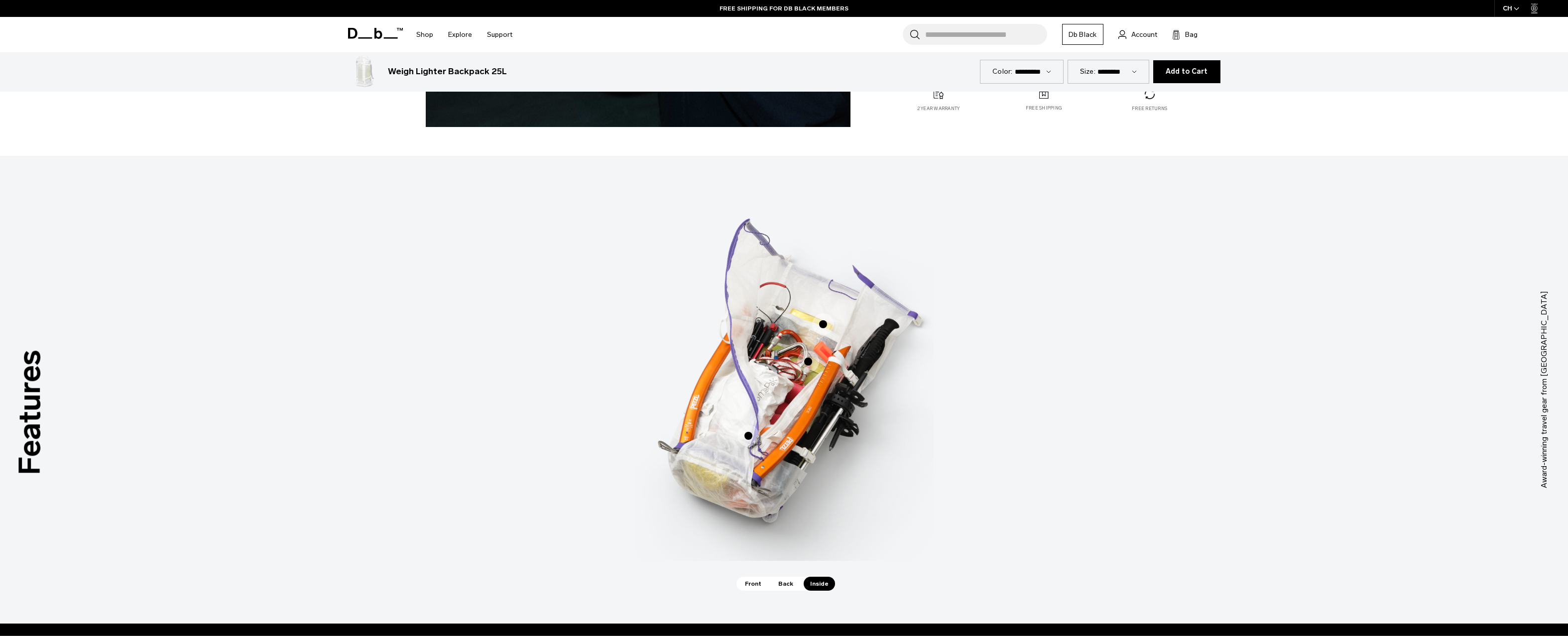
click at [753, 434] on span "3 / 3" at bounding box center [748, 435] width 22 height 22
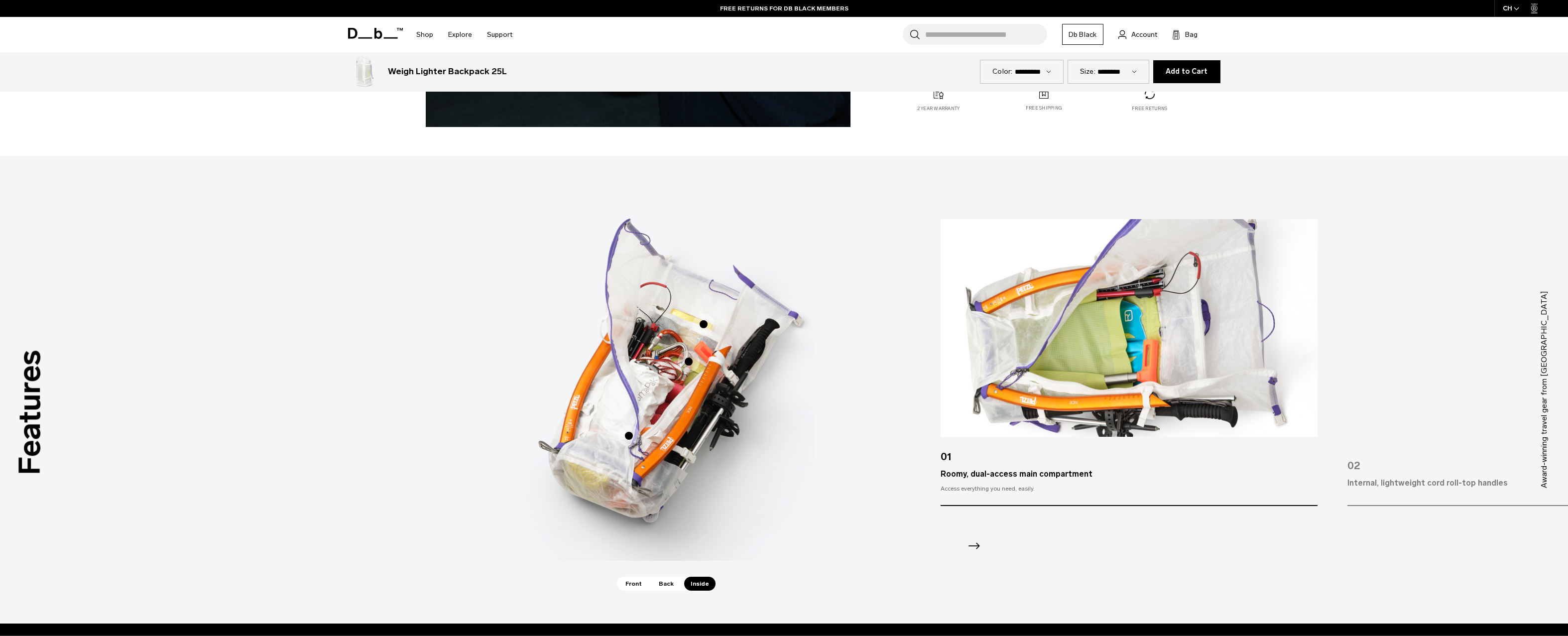
click at [704, 319] on span "3 / 3" at bounding box center [703, 324] width 22 height 22
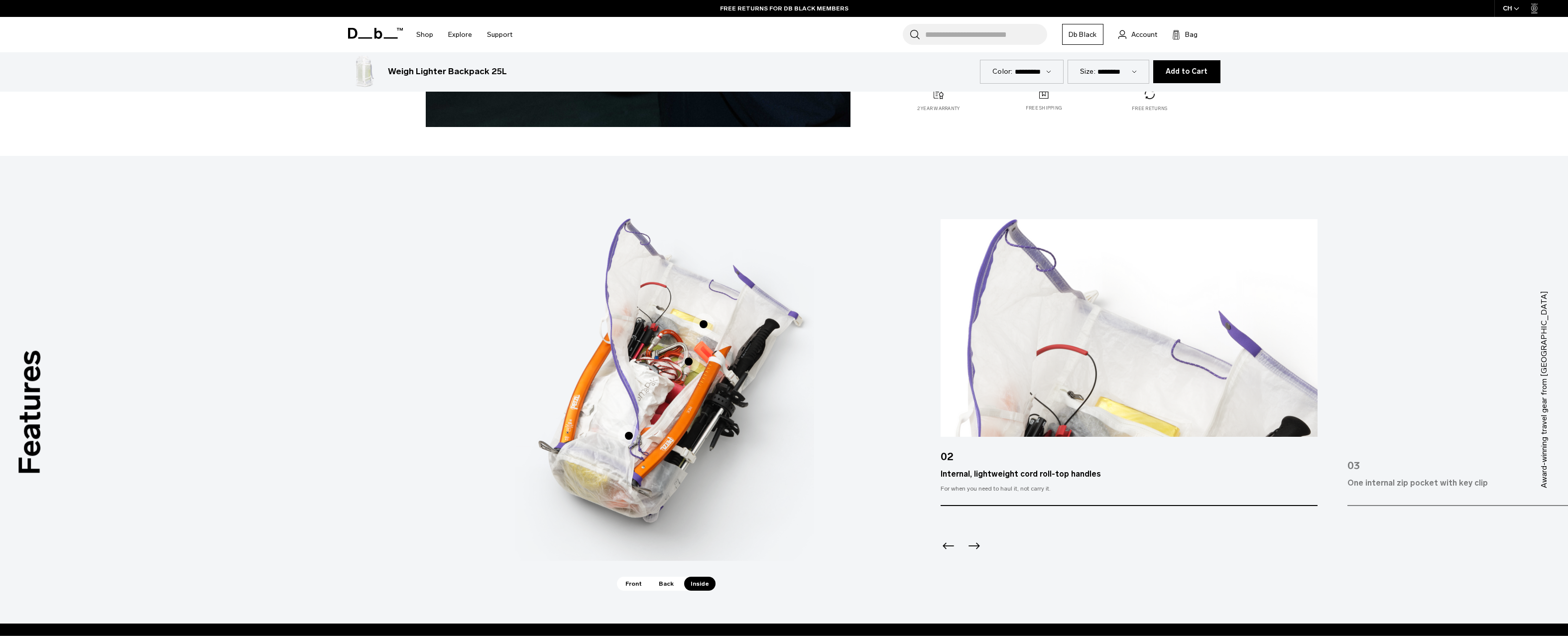
click at [688, 356] on span "3 / 3" at bounding box center [688, 361] width 22 height 22
click at [691, 357] on span "3 / 3" at bounding box center [688, 361] width 22 height 22
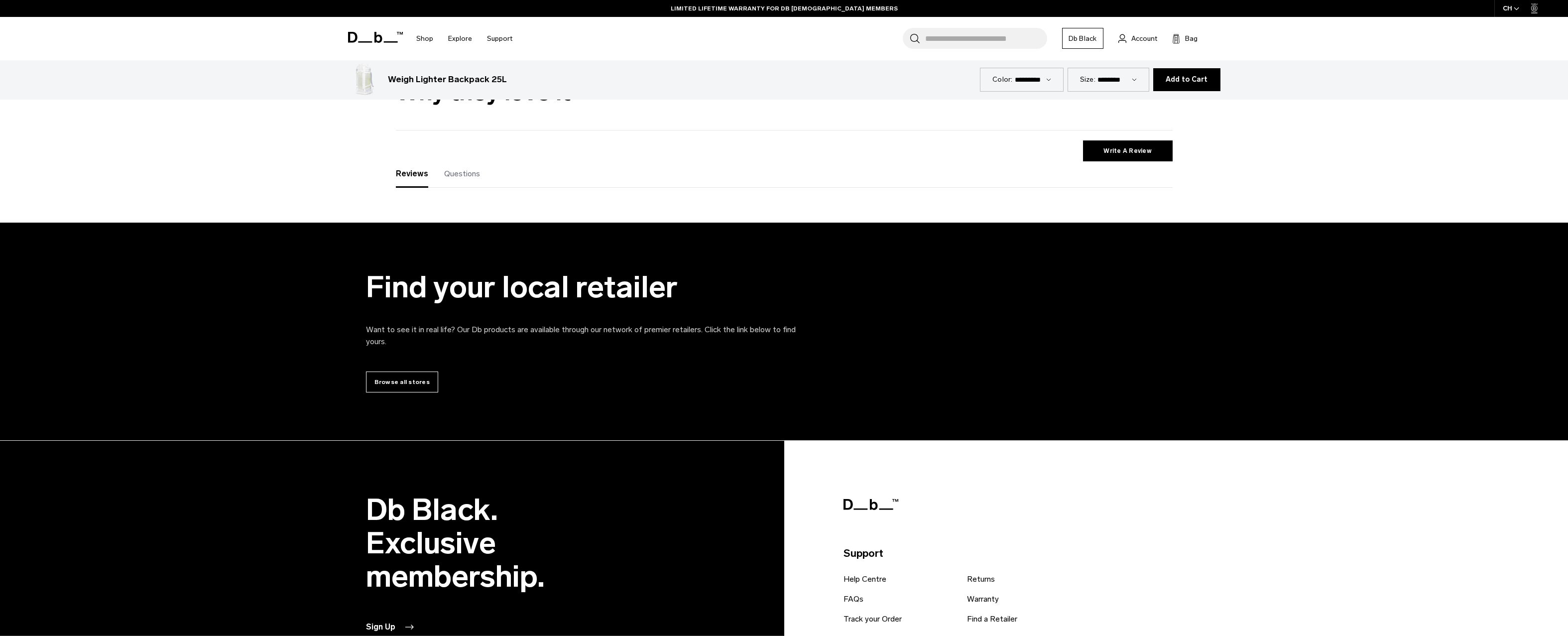
scroll to position [2511, 0]
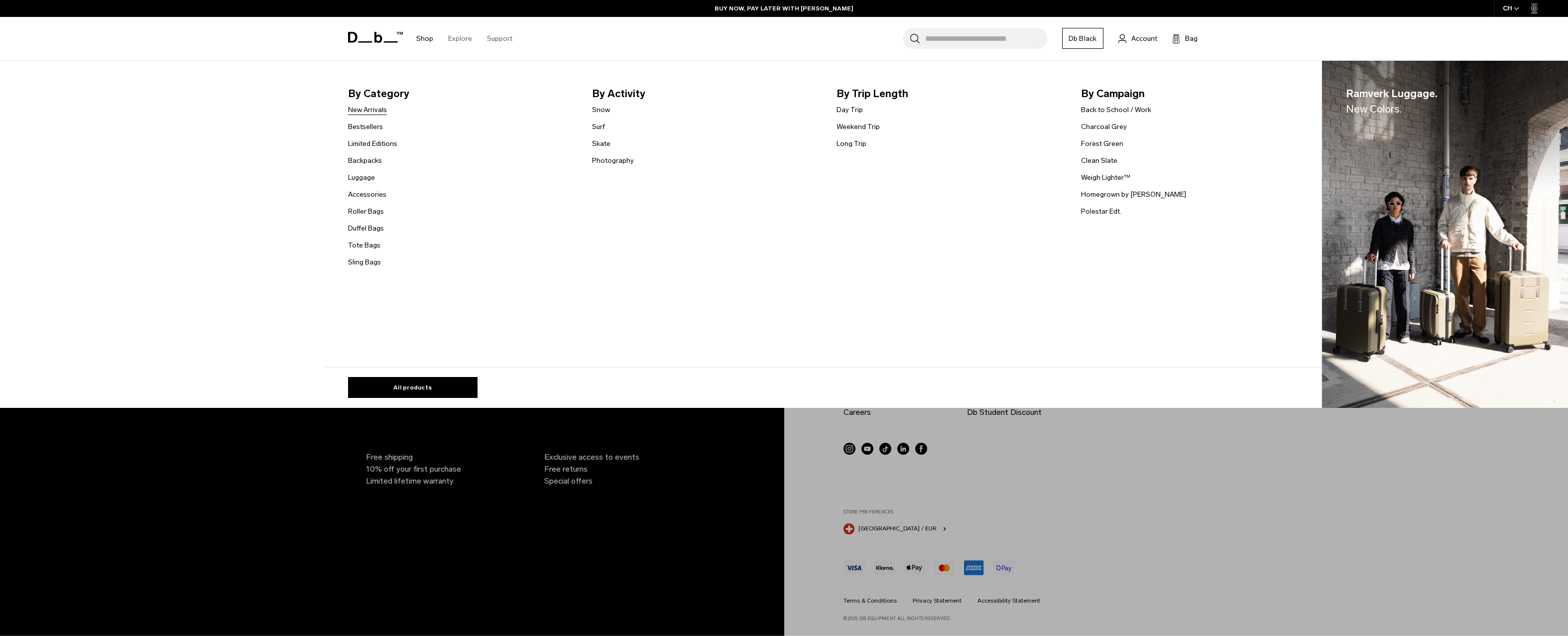
click at [385, 107] on link "New Arrivals" at bounding box center [367, 109] width 39 height 10
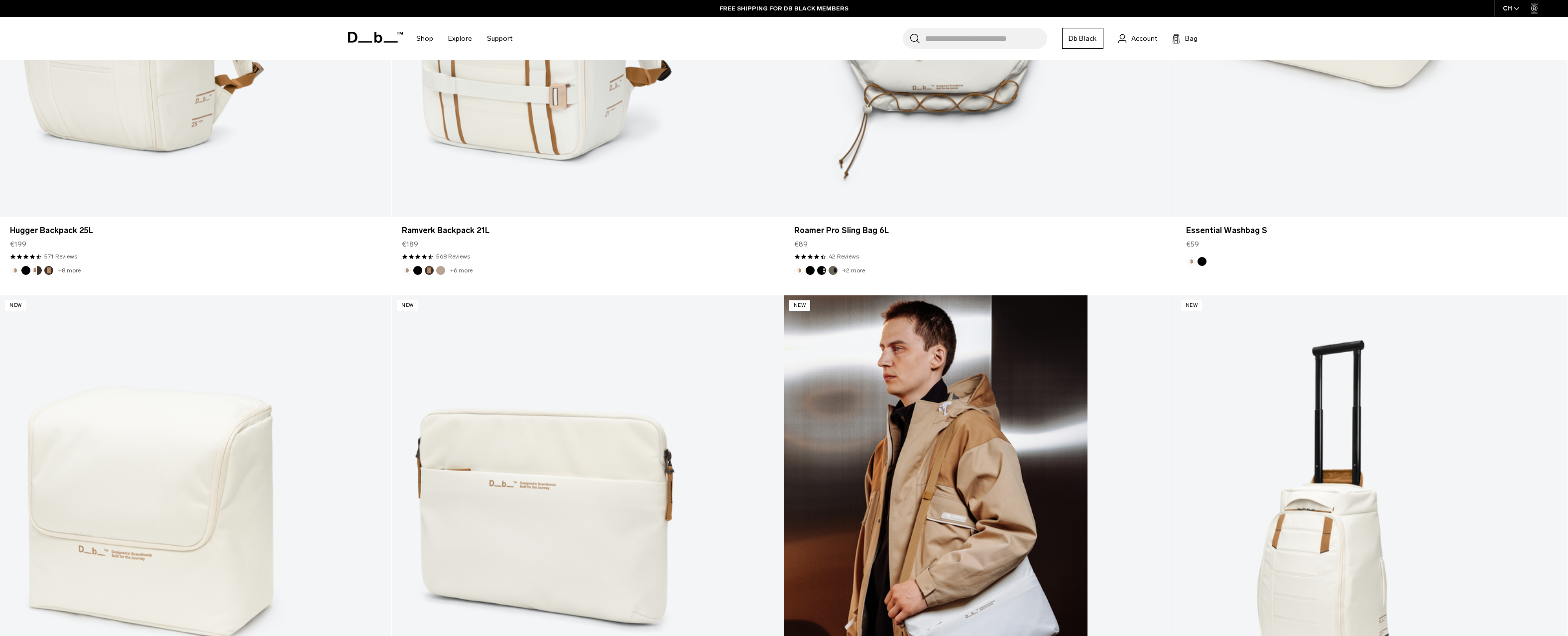
scroll to position [1616, 0]
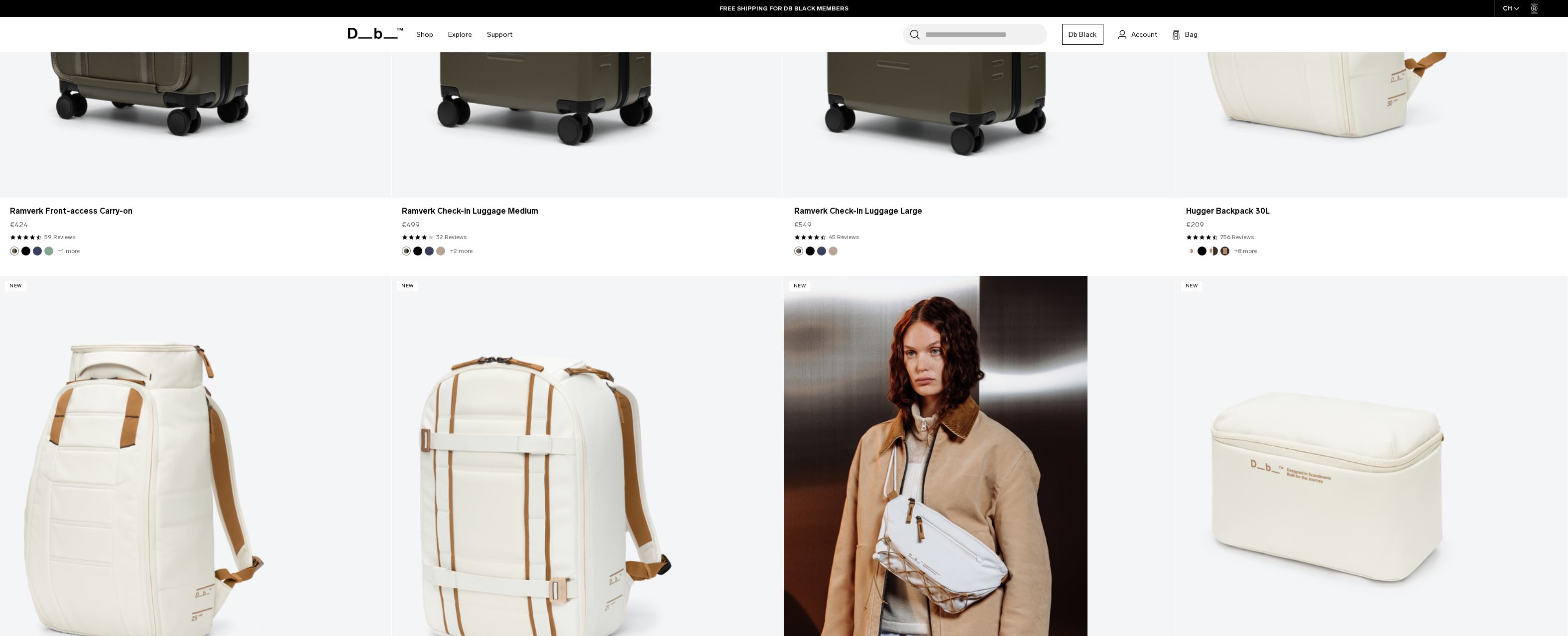
click at [1049, 453] on link "Roamer Pro Sling Bag 6L" at bounding box center [979, 493] width 391 height 435
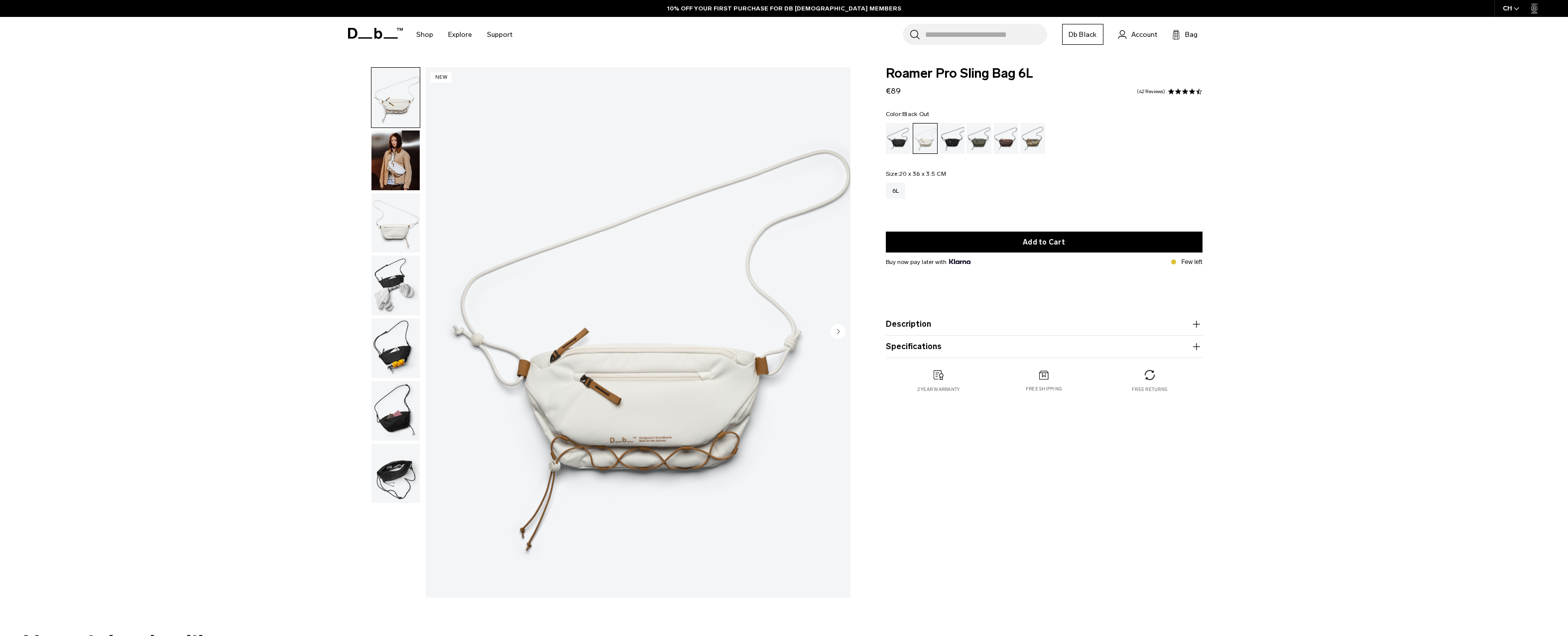
click at [896, 140] on div "Black Out" at bounding box center [899, 138] width 26 height 31
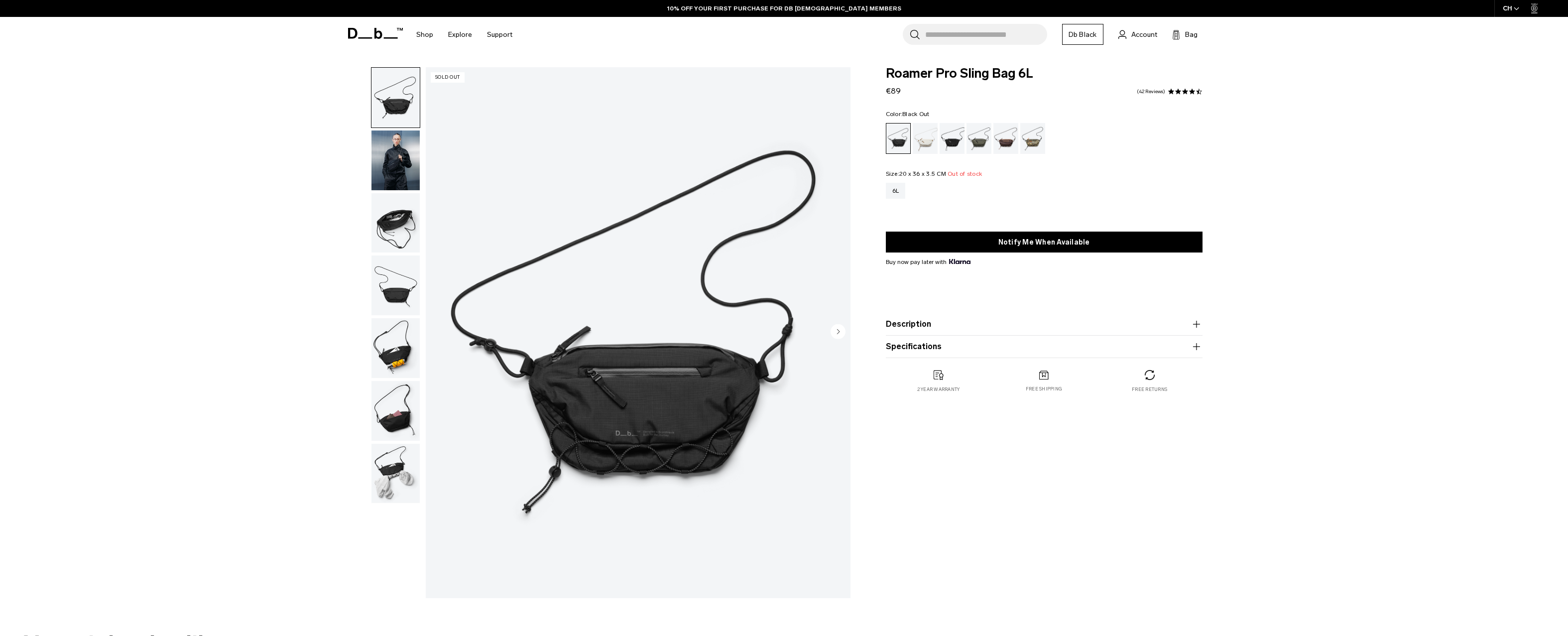
click at [410, 155] on img "button" at bounding box center [395, 160] width 48 height 59
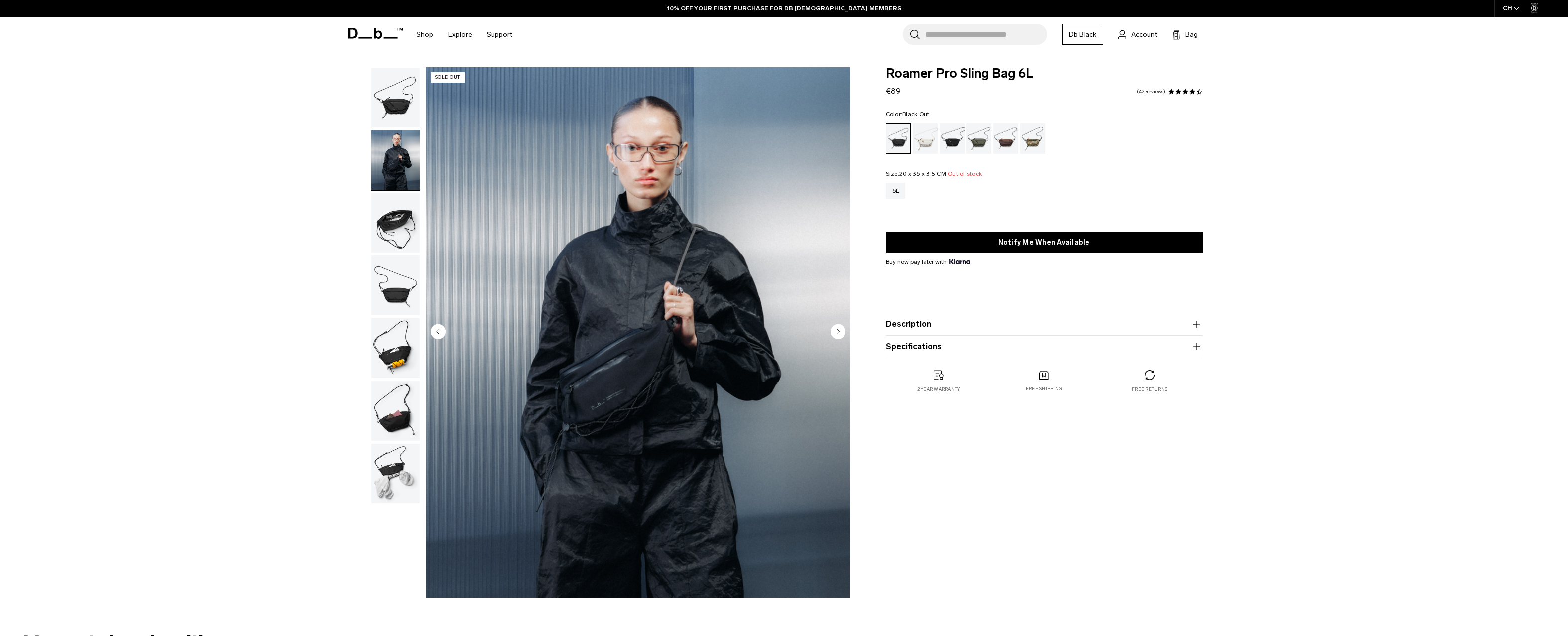
click at [396, 228] on img "button" at bounding box center [395, 223] width 48 height 59
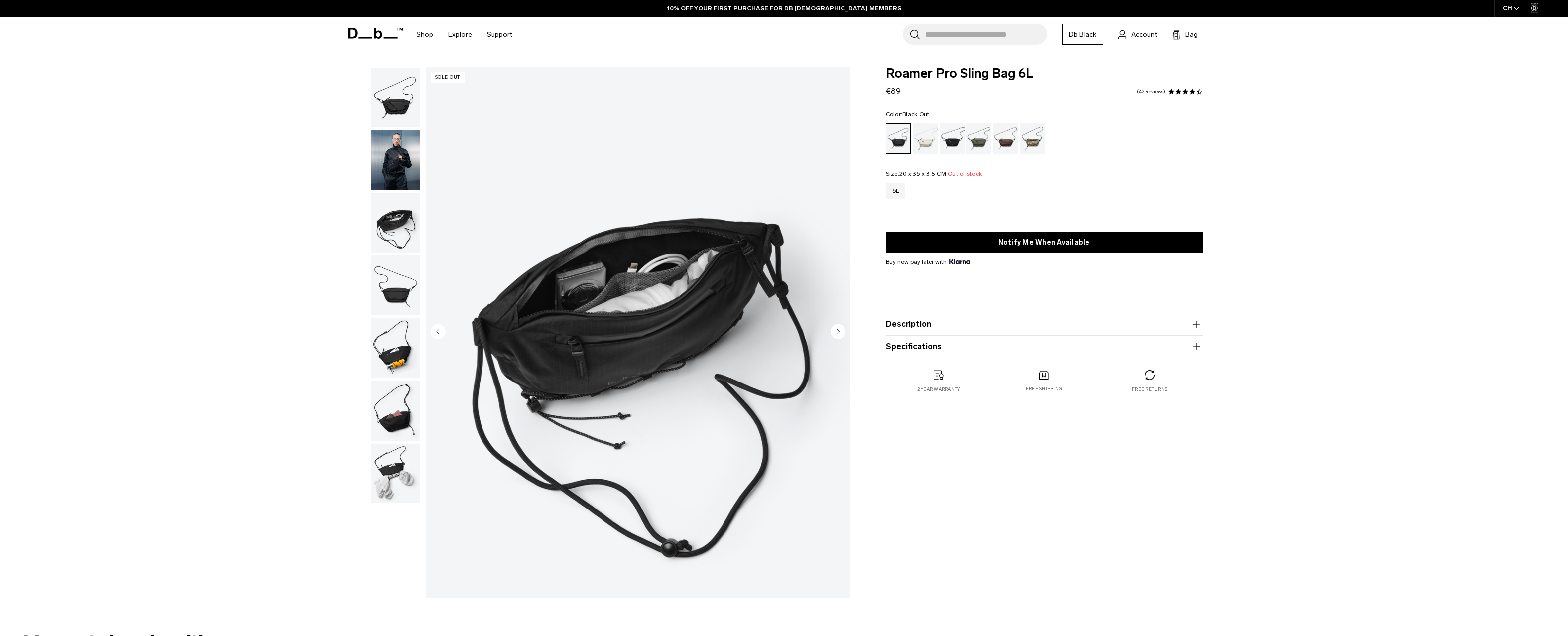
click at [389, 295] on img "button" at bounding box center [395, 285] width 48 height 59
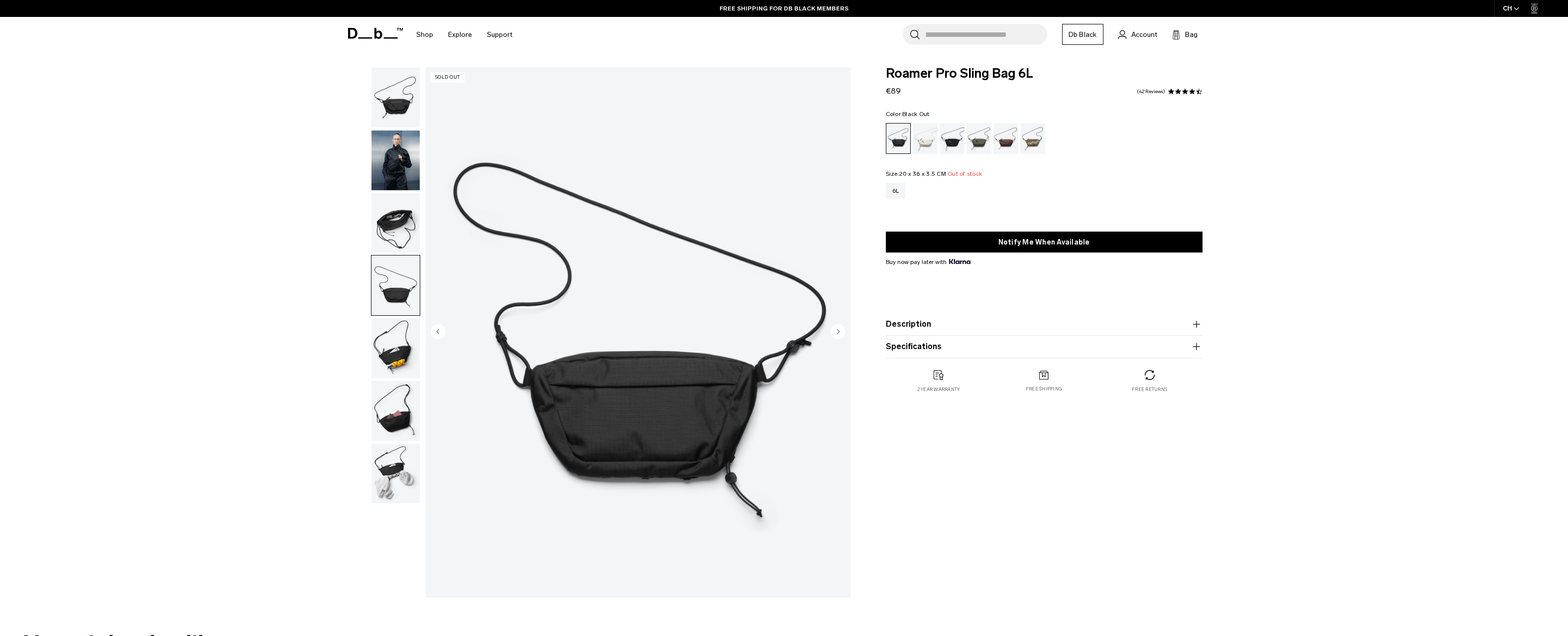
click at [397, 339] on img "button" at bounding box center [395, 348] width 48 height 59
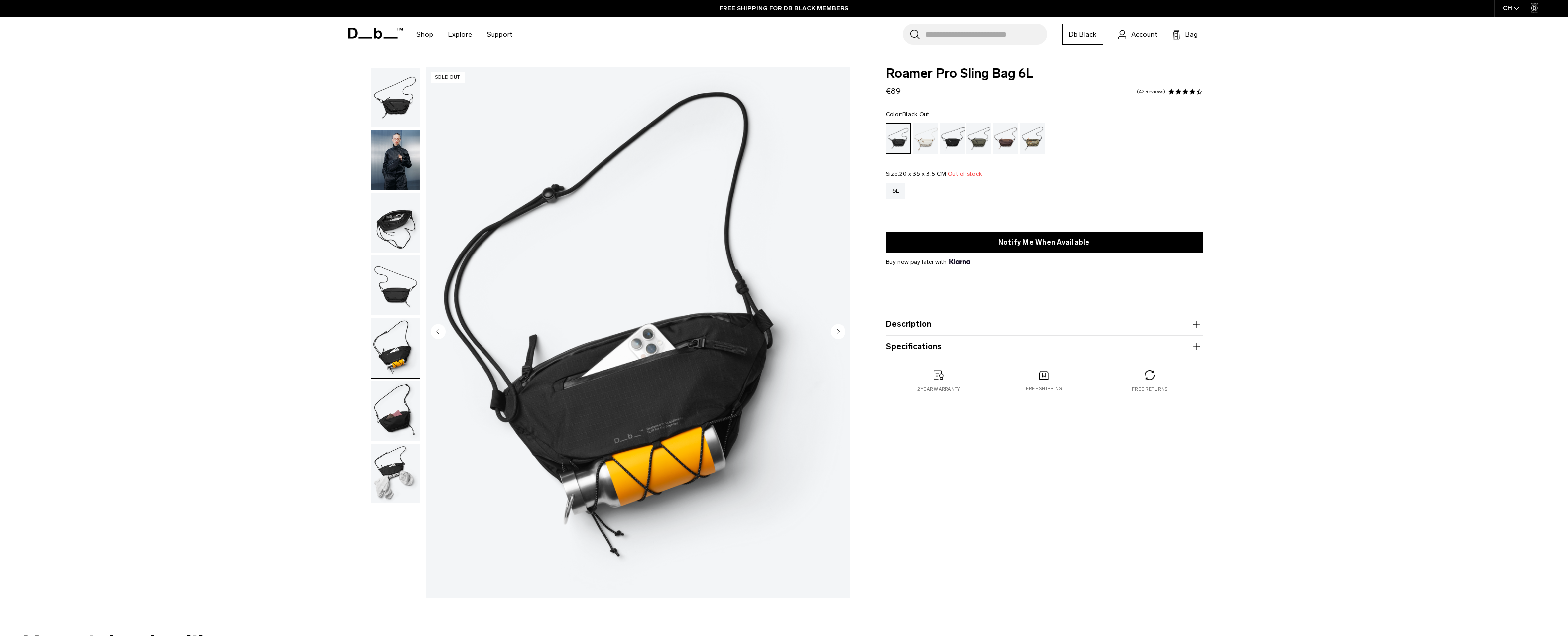
click at [400, 384] on button "button" at bounding box center [395, 411] width 49 height 61
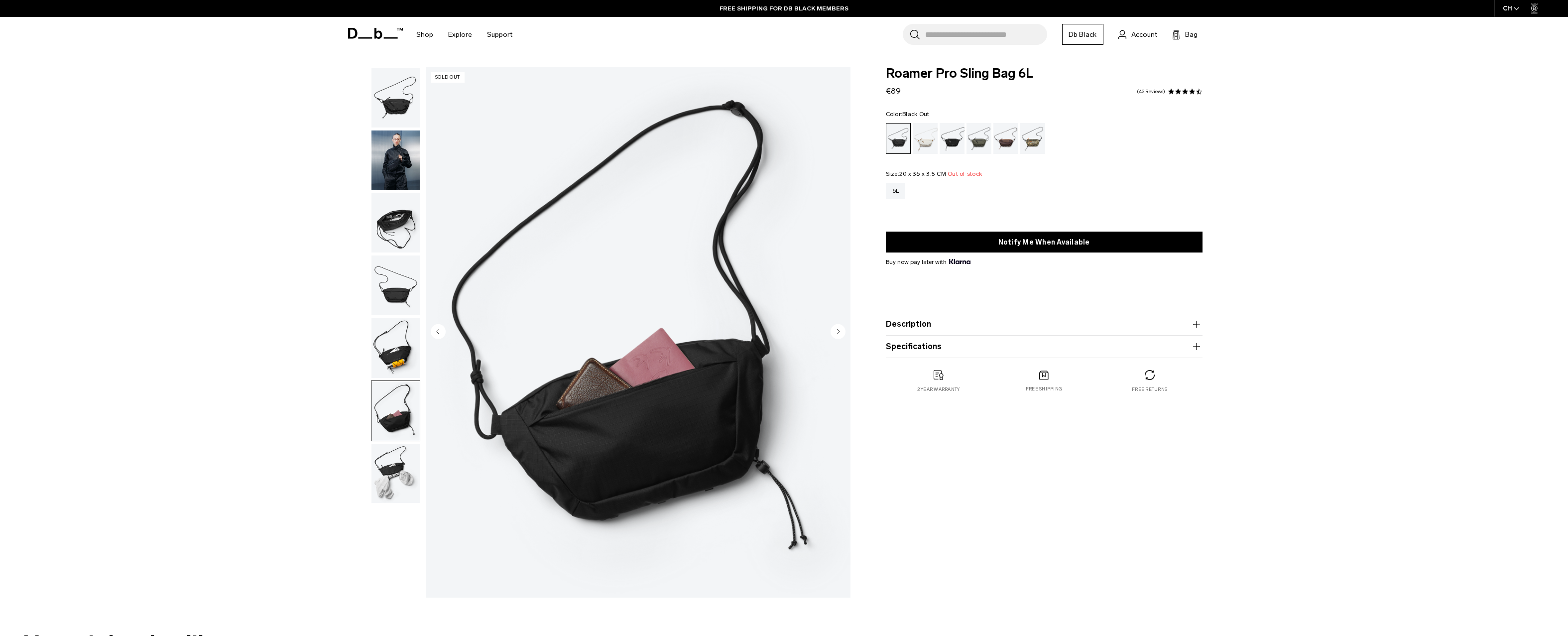
click at [400, 479] on img "button" at bounding box center [395, 473] width 48 height 59
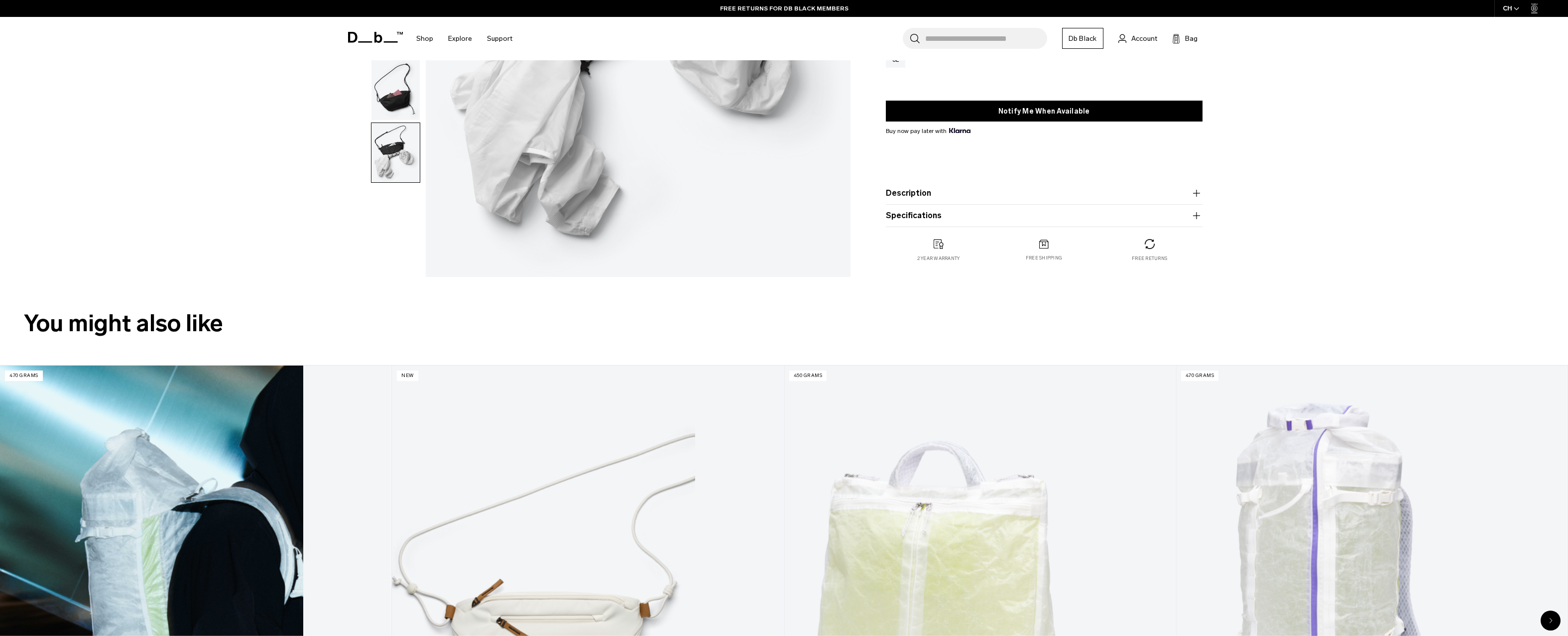
scroll to position [510, 0]
